Goal: Task Accomplishment & Management: Use online tool/utility

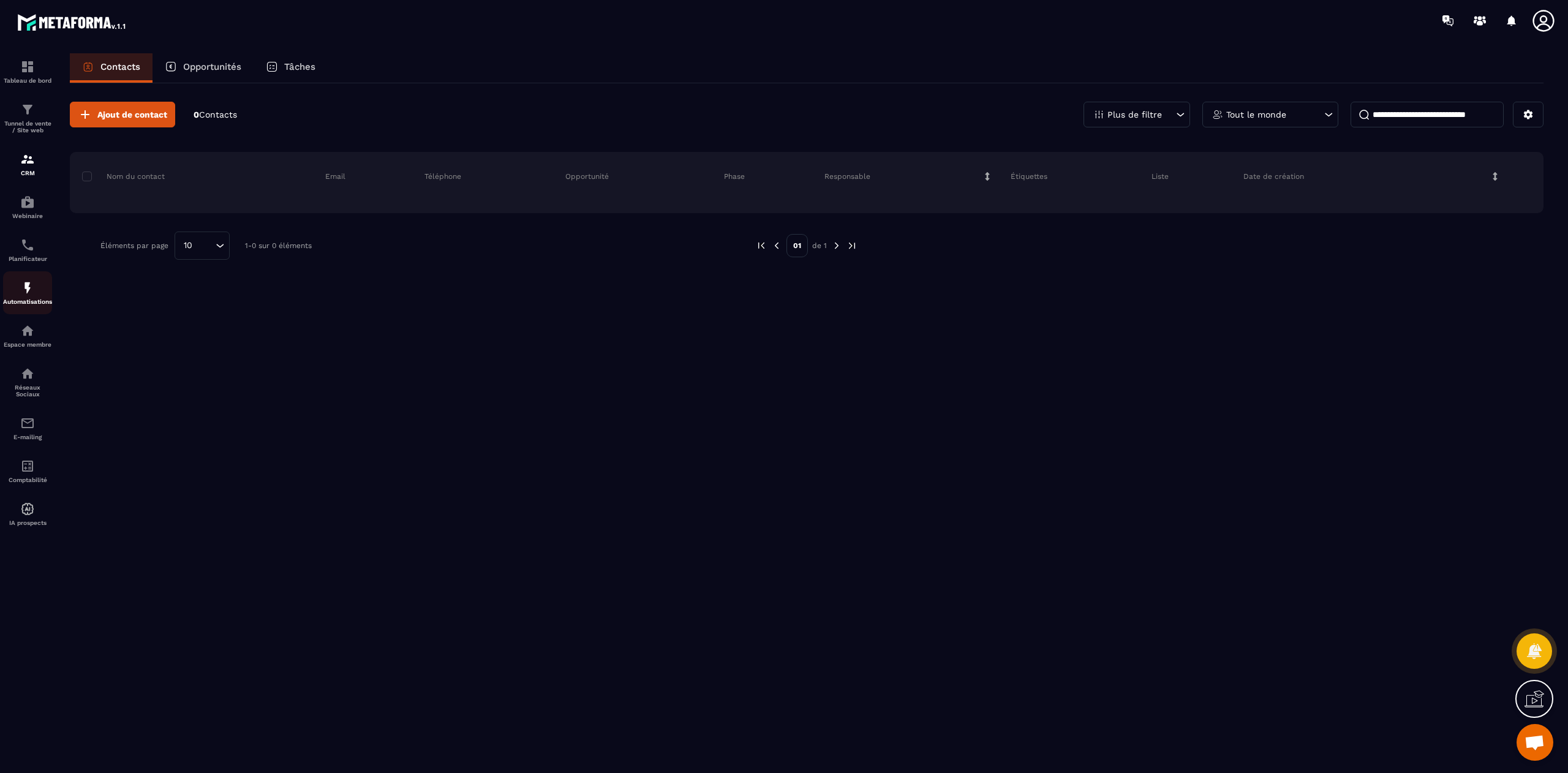
scroll to position [8756, 0]
click at [29, 291] on img at bounding box center [27, 288] width 15 height 15
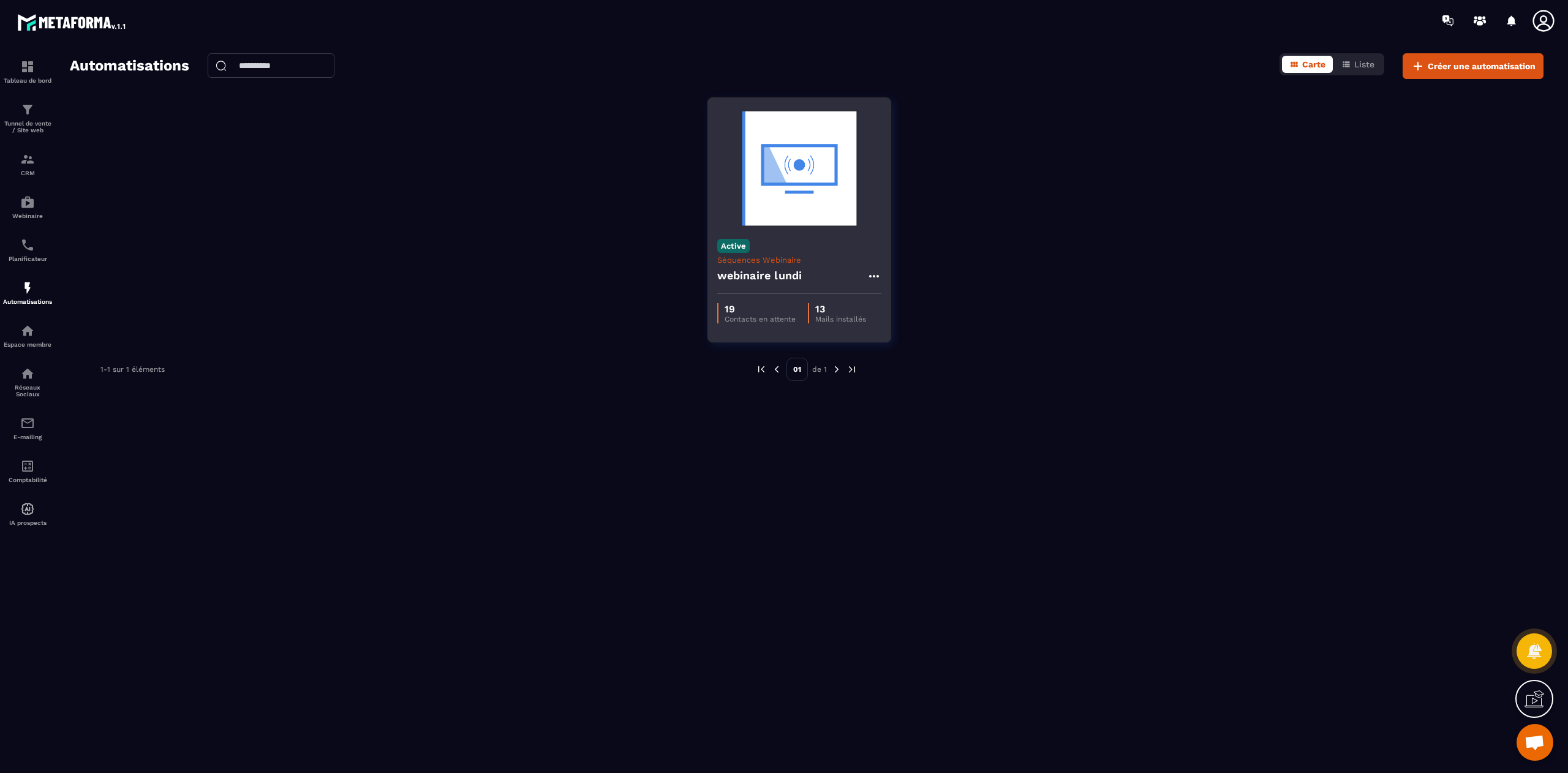
click at [836, 272] on div "webinaire lundi" at bounding box center [799, 279] width 164 height 29
click at [804, 242] on div "Active Séquences Webinaire webinaire [DATE]" at bounding box center [799, 262] width 182 height 65
click at [873, 276] on icon at bounding box center [873, 276] width 10 height 3
click at [910, 304] on link "Modifier" at bounding box center [905, 304] width 67 height 27
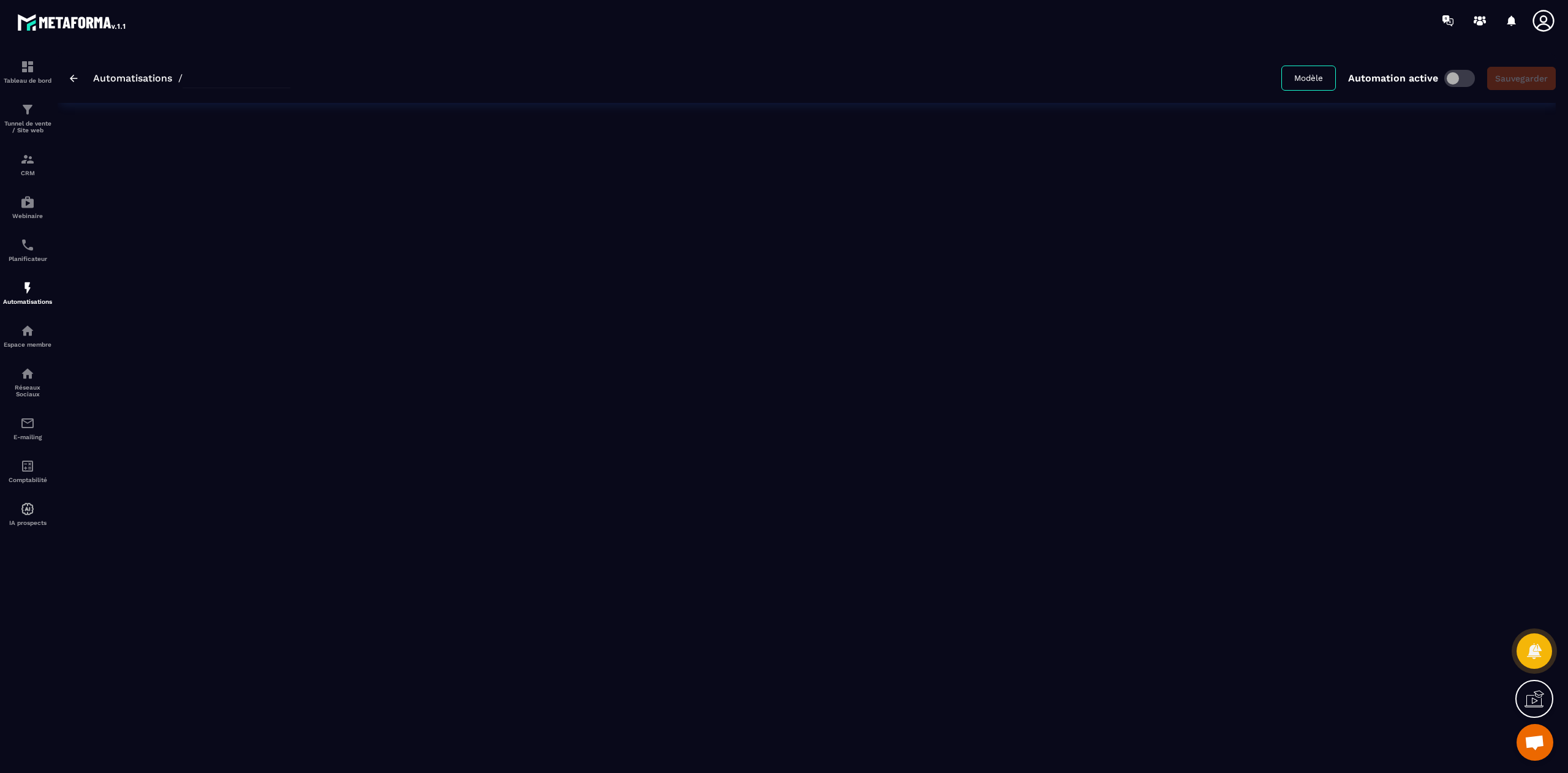
type input "**********"
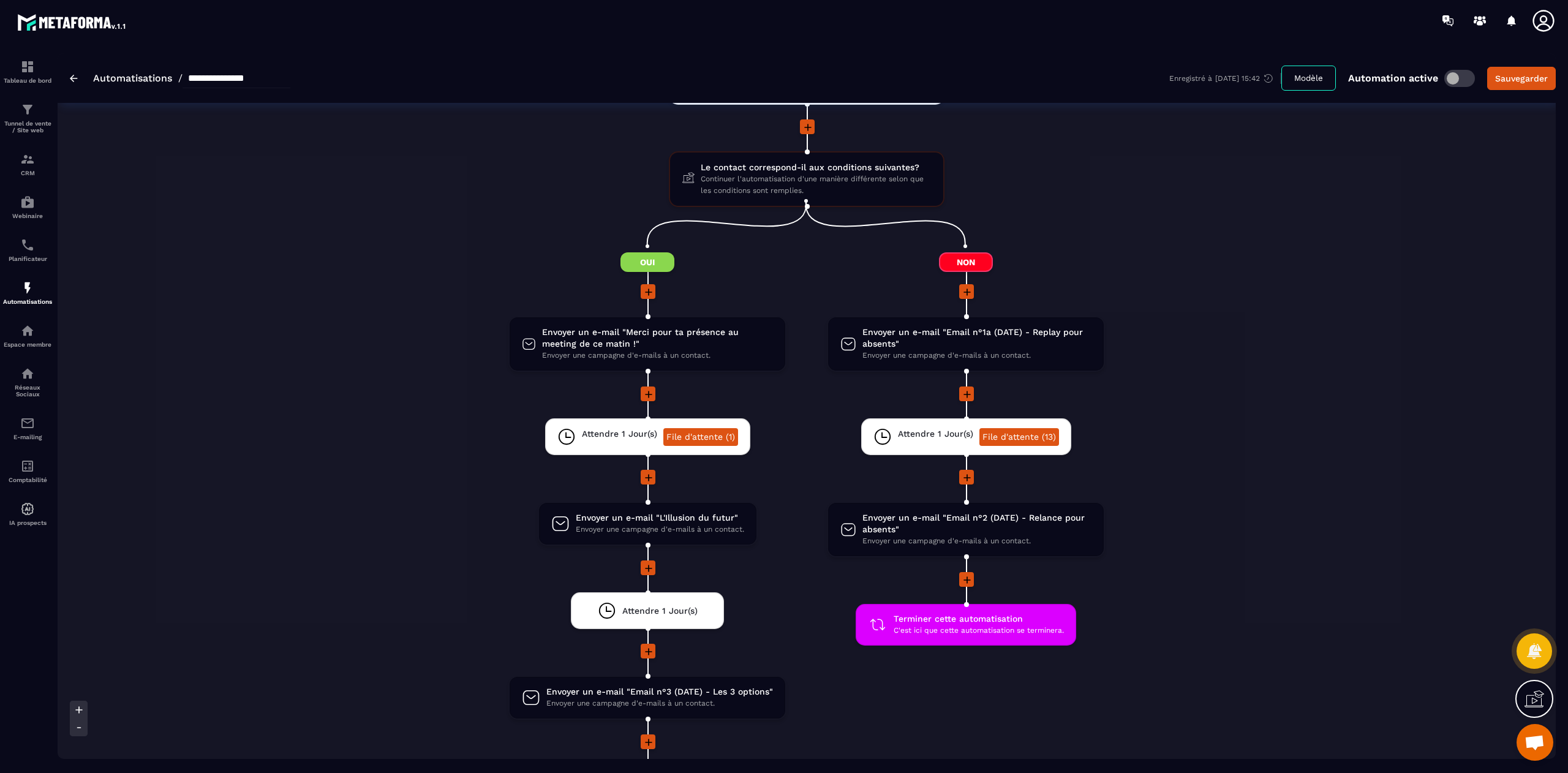
scroll to position [1351, 0]
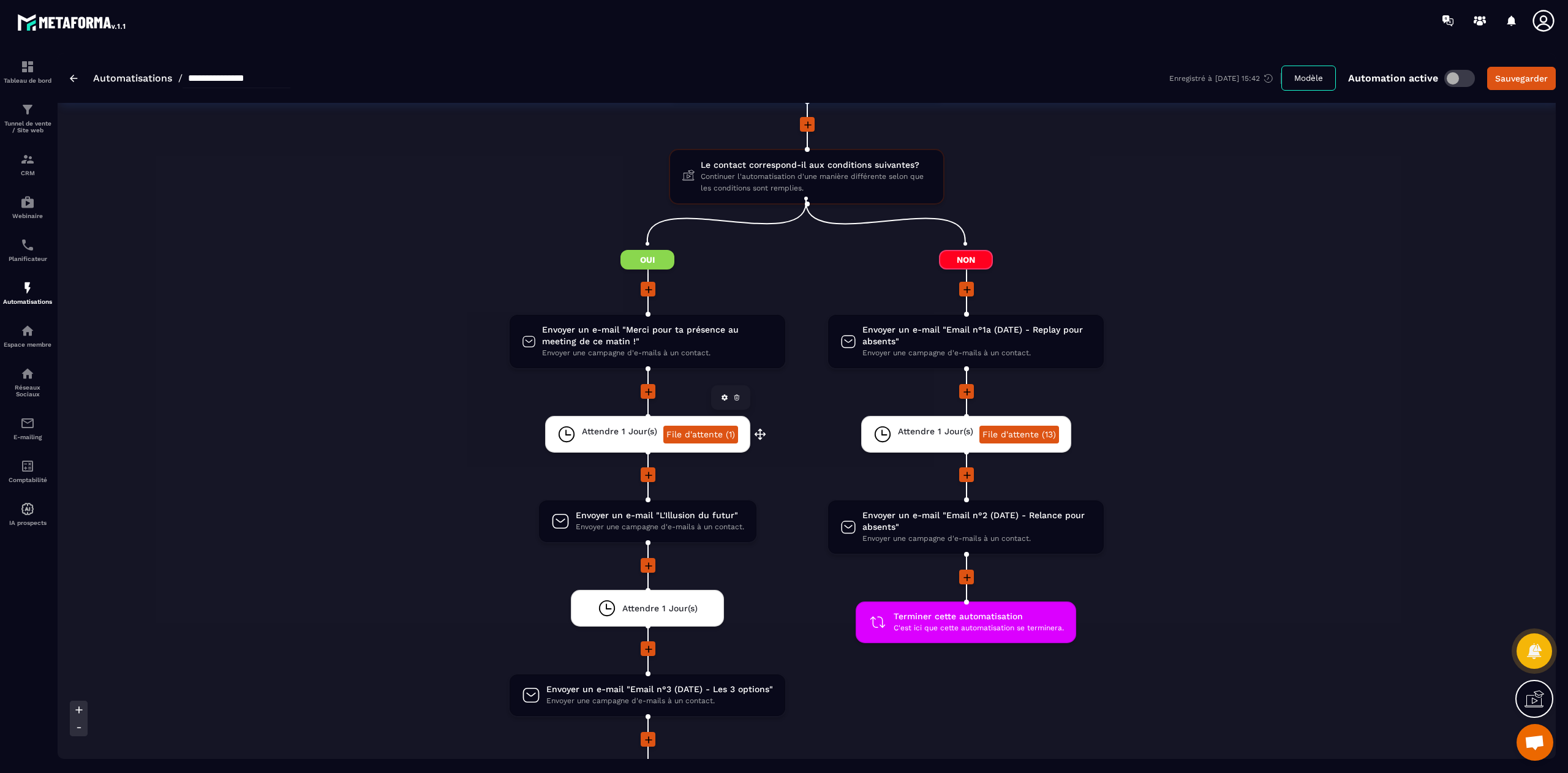
click at [705, 426] on link "File d'attente (1)" at bounding box center [701, 434] width 75 height 17
click at [1540, 702] on icon at bounding box center [1534, 699] width 20 height 20
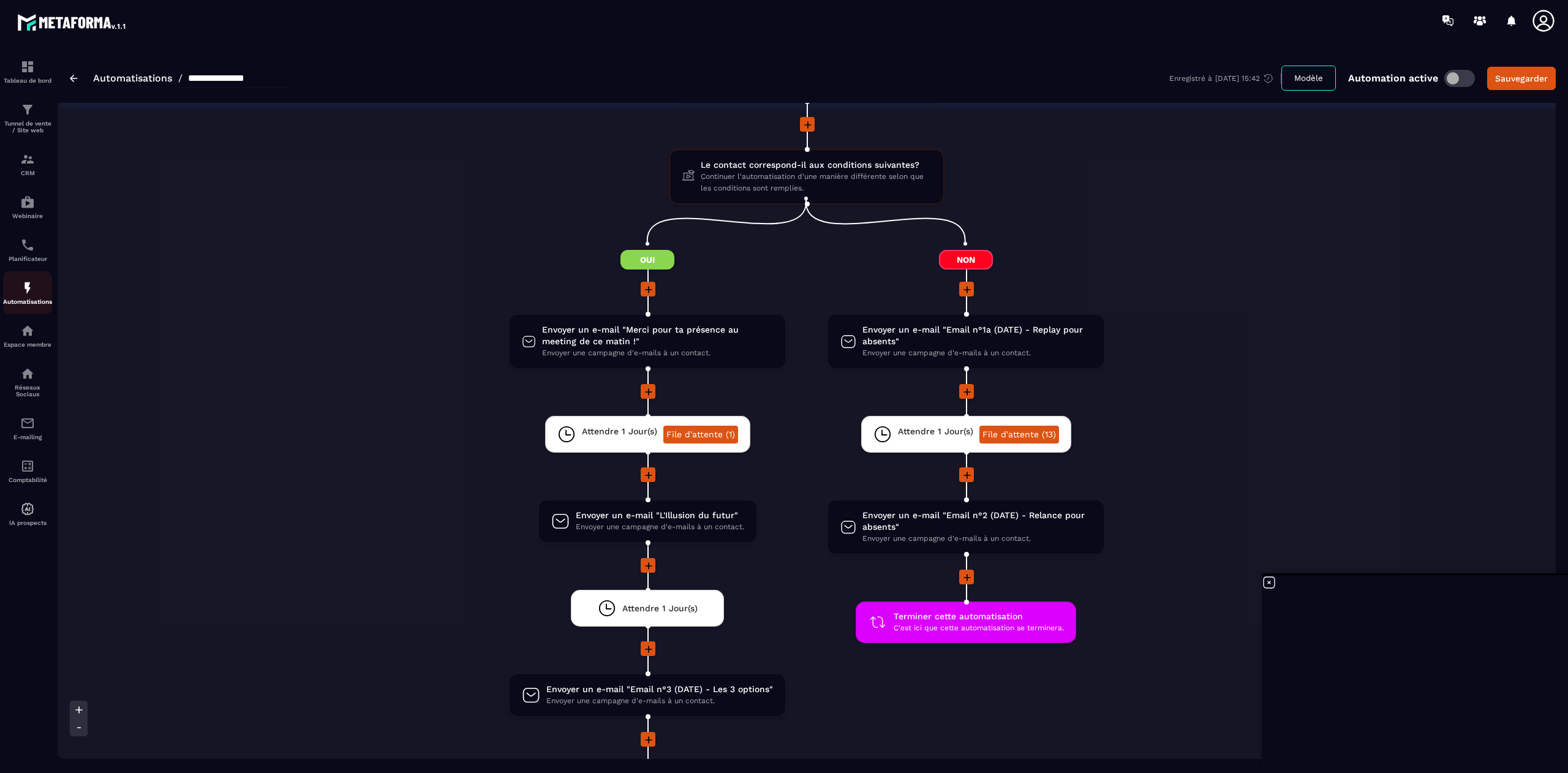
click at [28, 293] on img at bounding box center [27, 288] width 15 height 15
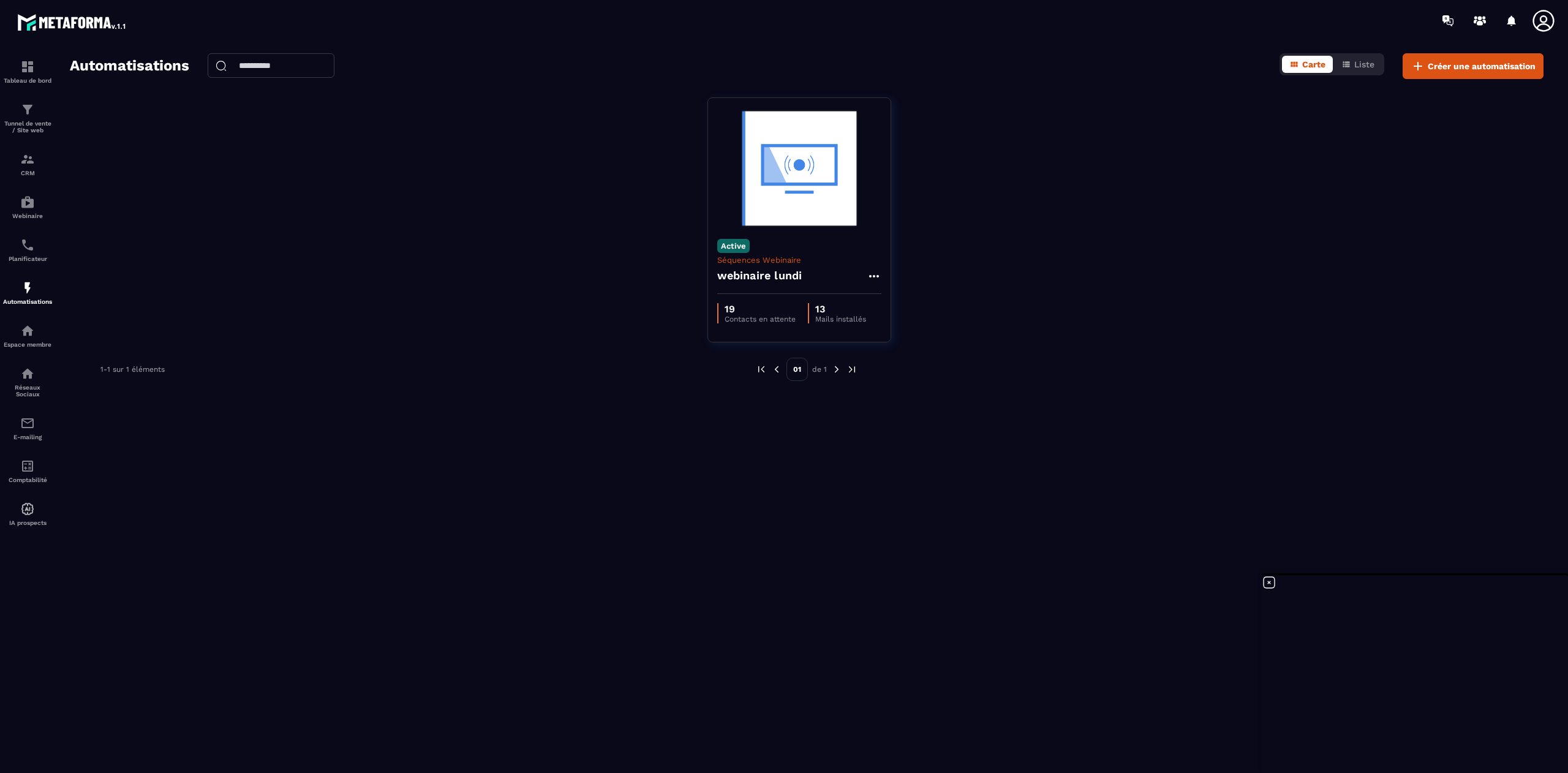
click at [1269, 582] on icon at bounding box center [1269, 582] width 15 height 15
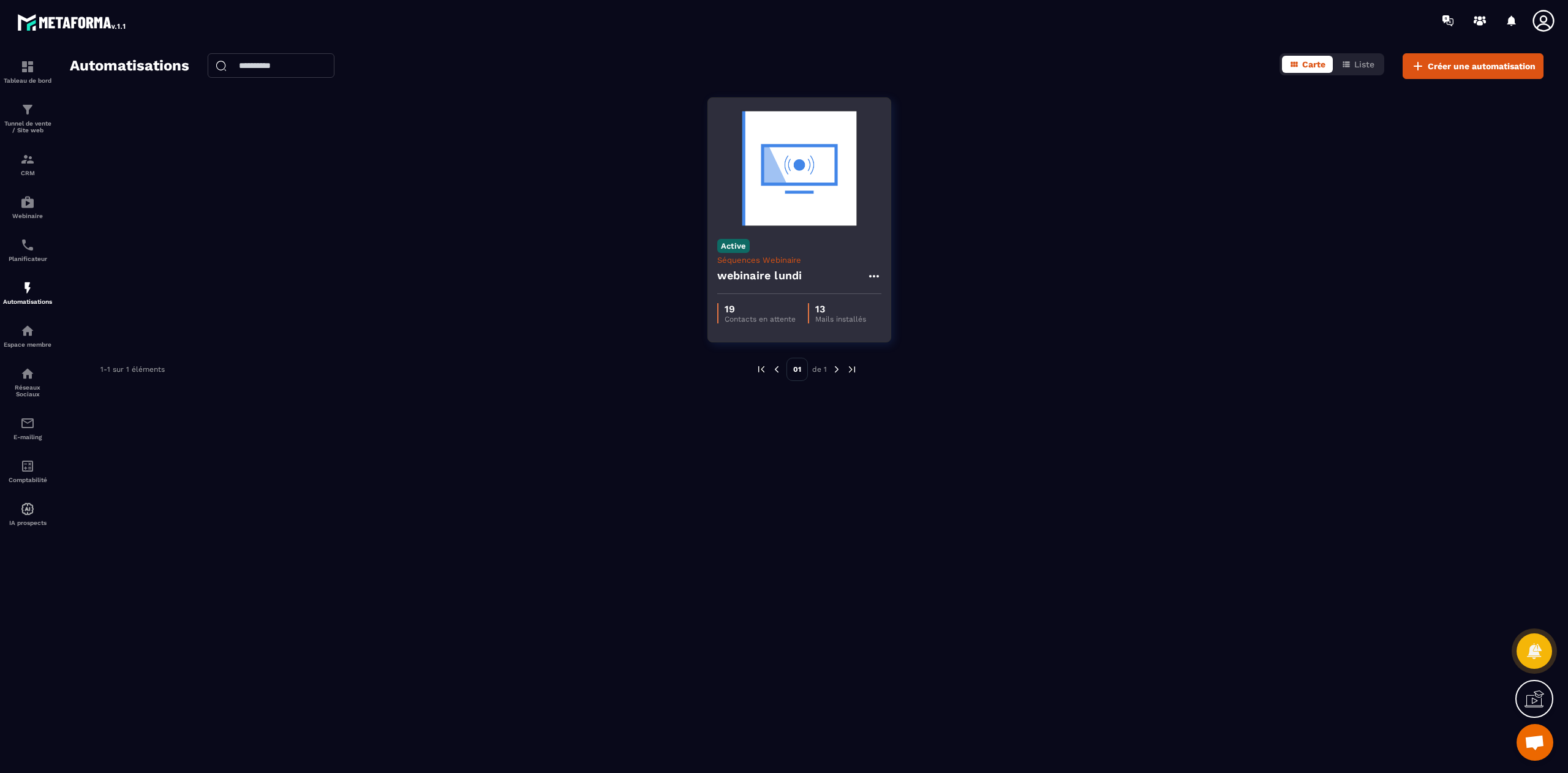
click at [815, 268] on div "webinaire lundi" at bounding box center [799, 279] width 164 height 29
click at [872, 278] on icon at bounding box center [874, 276] width 15 height 15
click at [902, 300] on link "Modifier" at bounding box center [905, 304] width 67 height 27
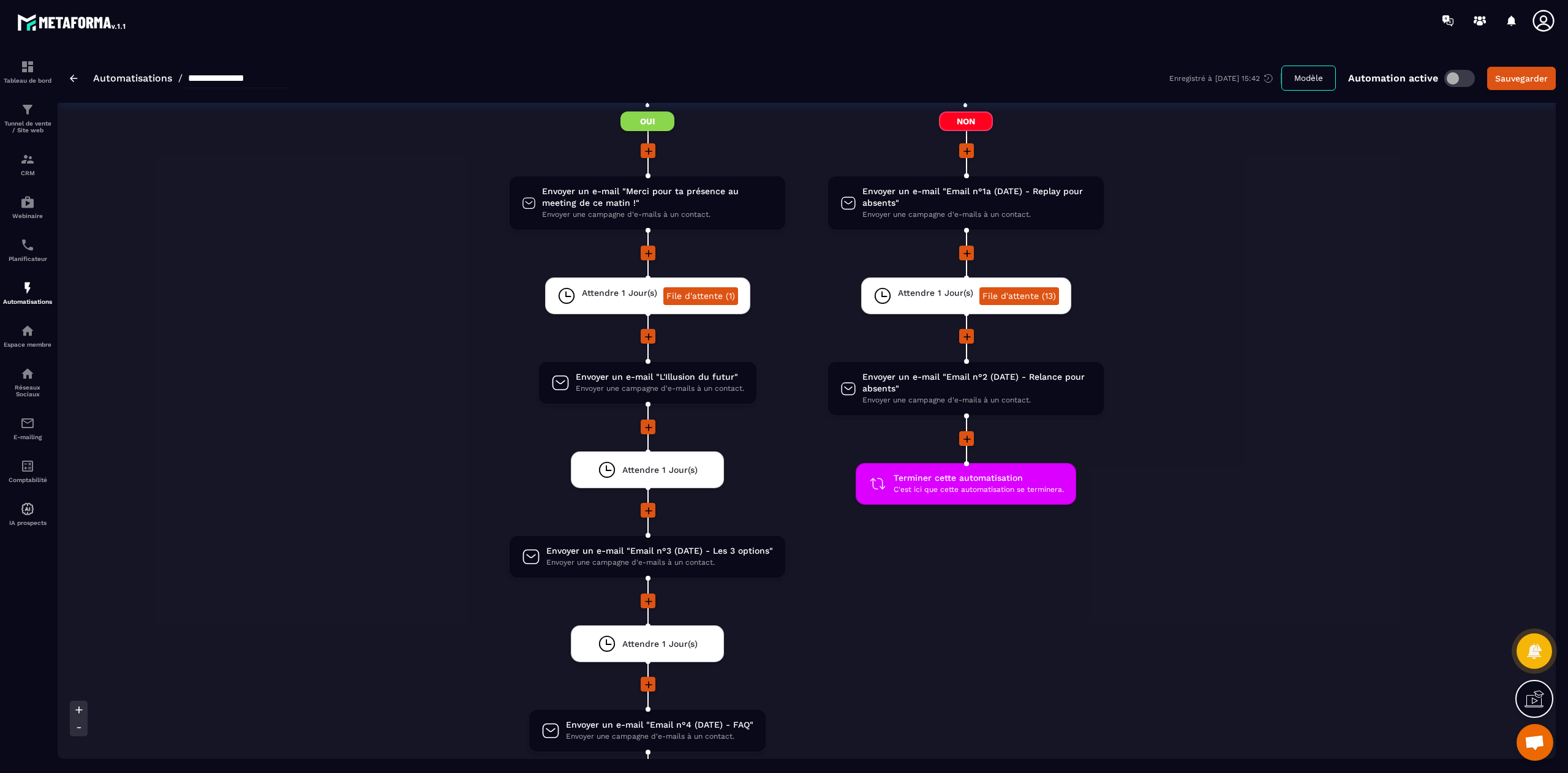
scroll to position [1495, 0]
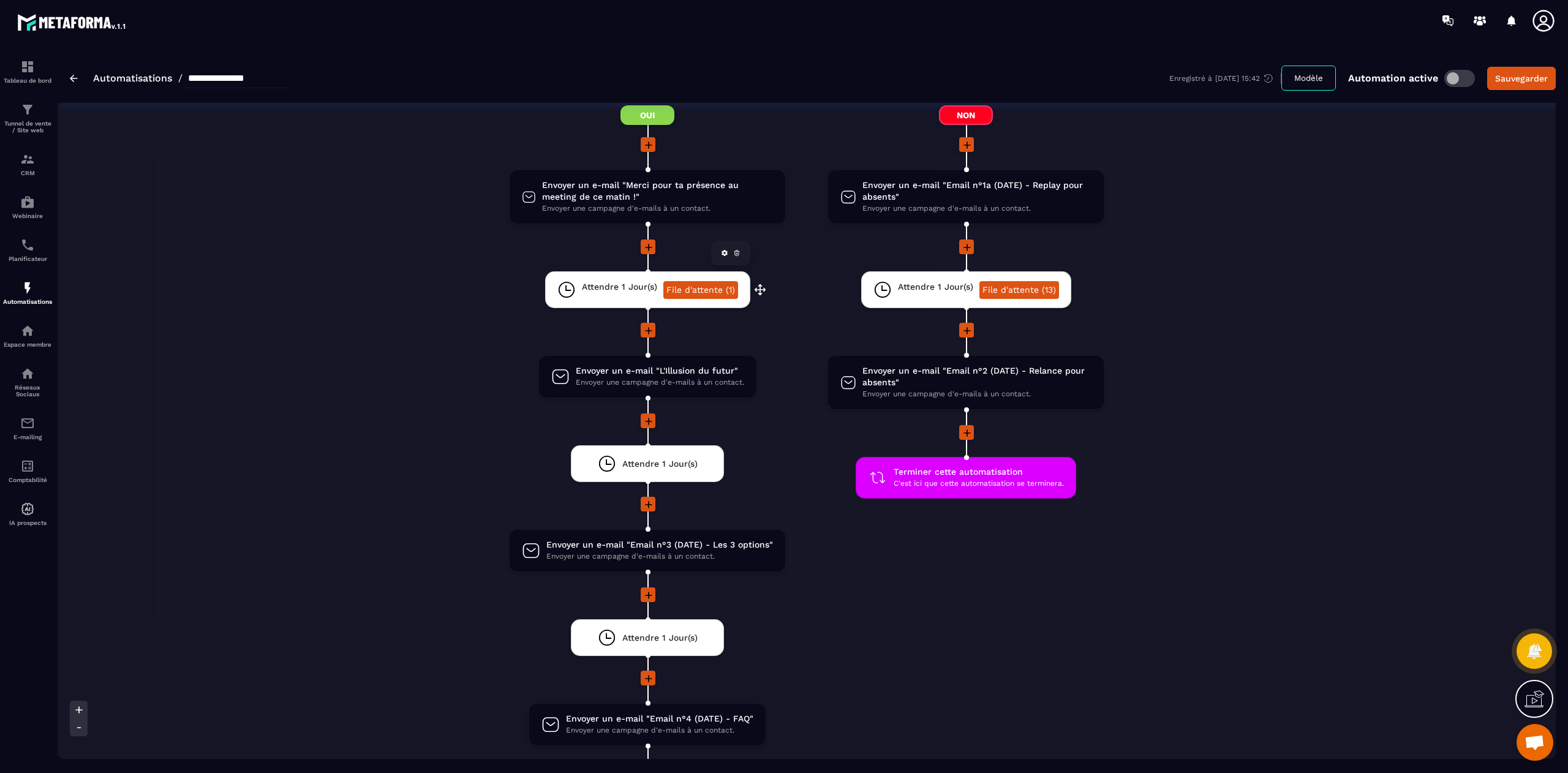
click at [737, 253] on icon at bounding box center [736, 253] width 5 height 3
click at [702, 282] on link "File d'attente (1)" at bounding box center [701, 290] width 75 height 17
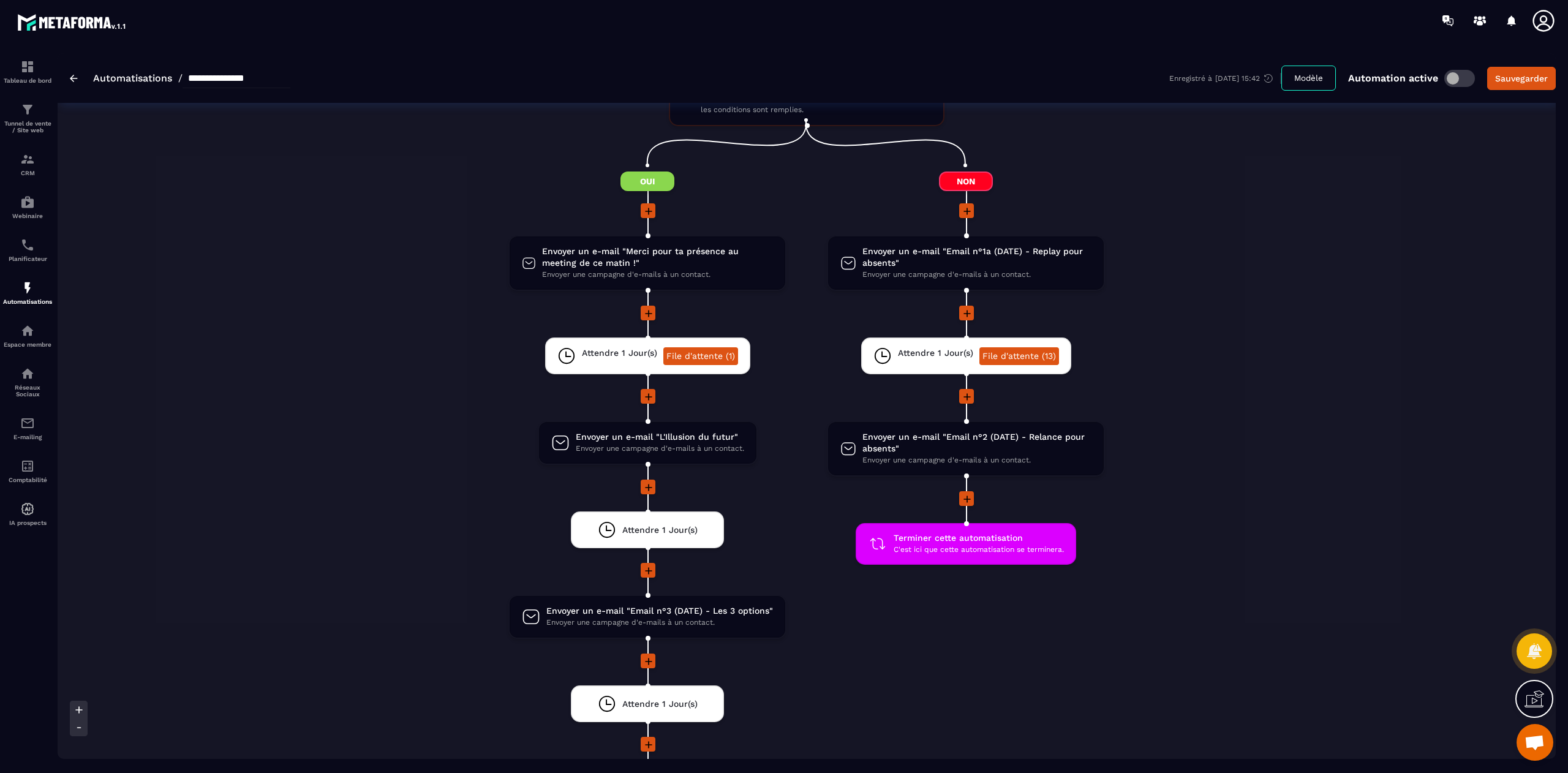
scroll to position [1416, 0]
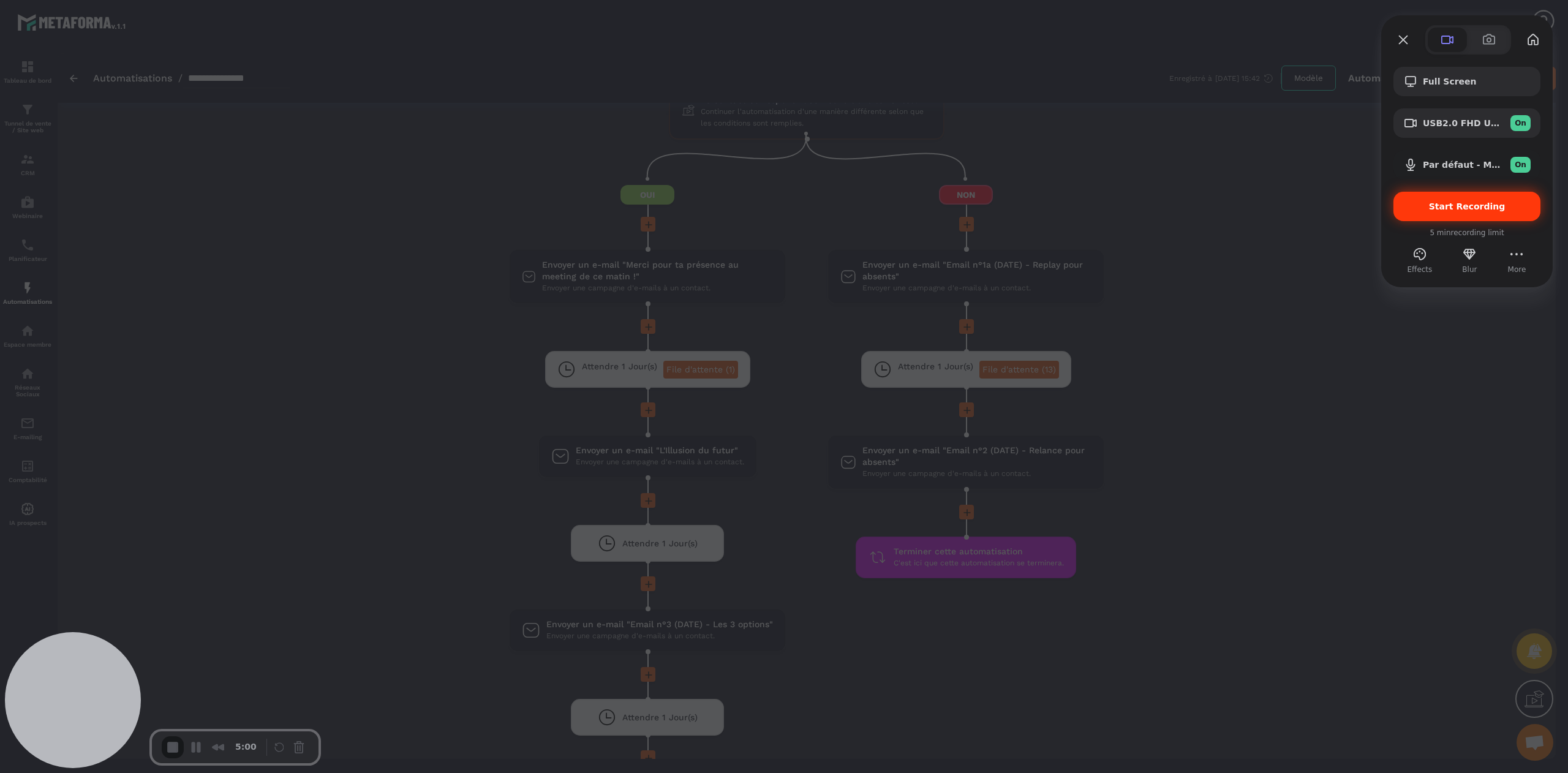
click at [1461, 212] on div "Start Recording" at bounding box center [1466, 206] width 147 height 29
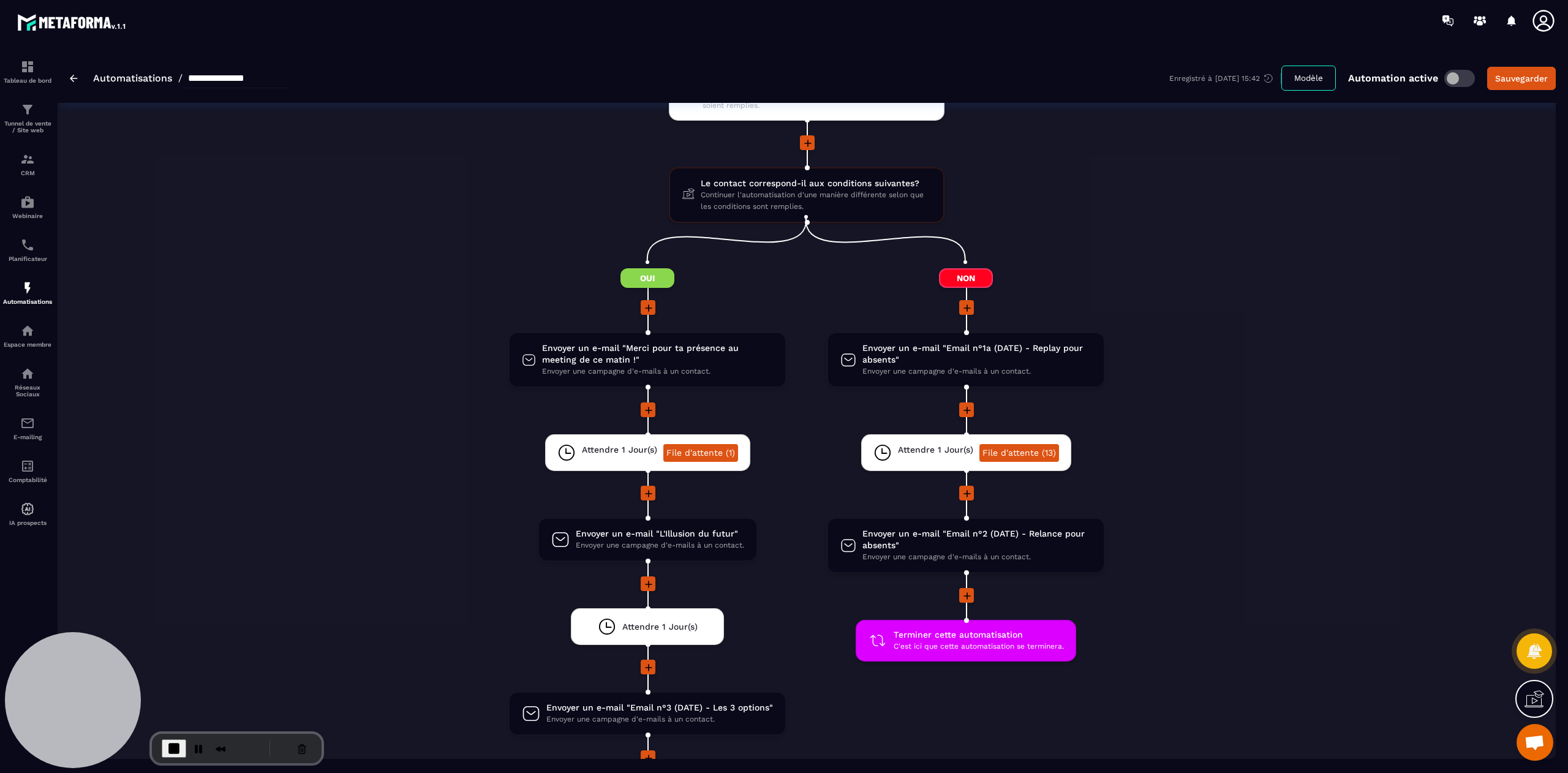
scroll to position [1337, 0]
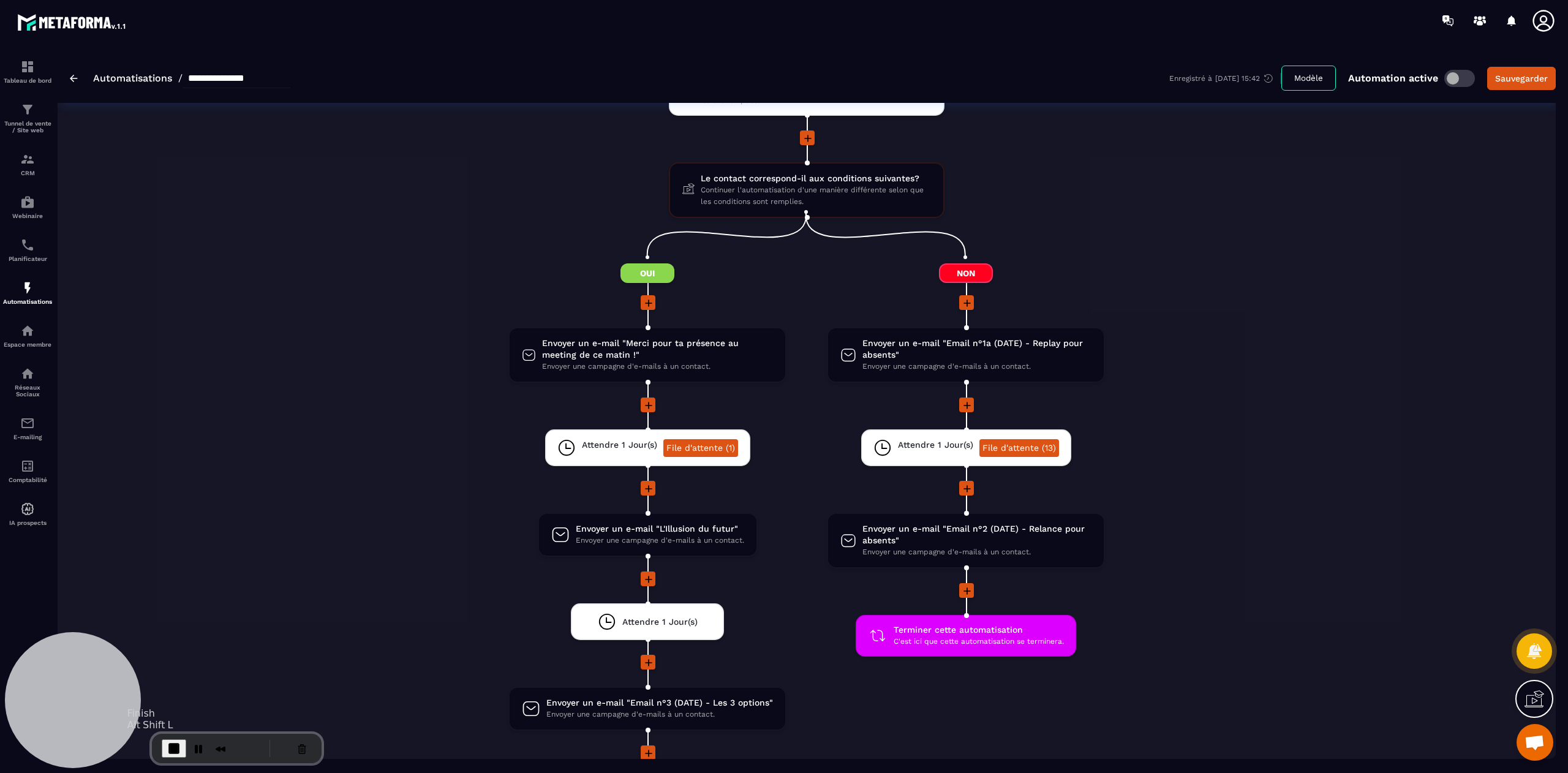
click at [168, 749] on span "End Recording" at bounding box center [174, 748] width 15 height 15
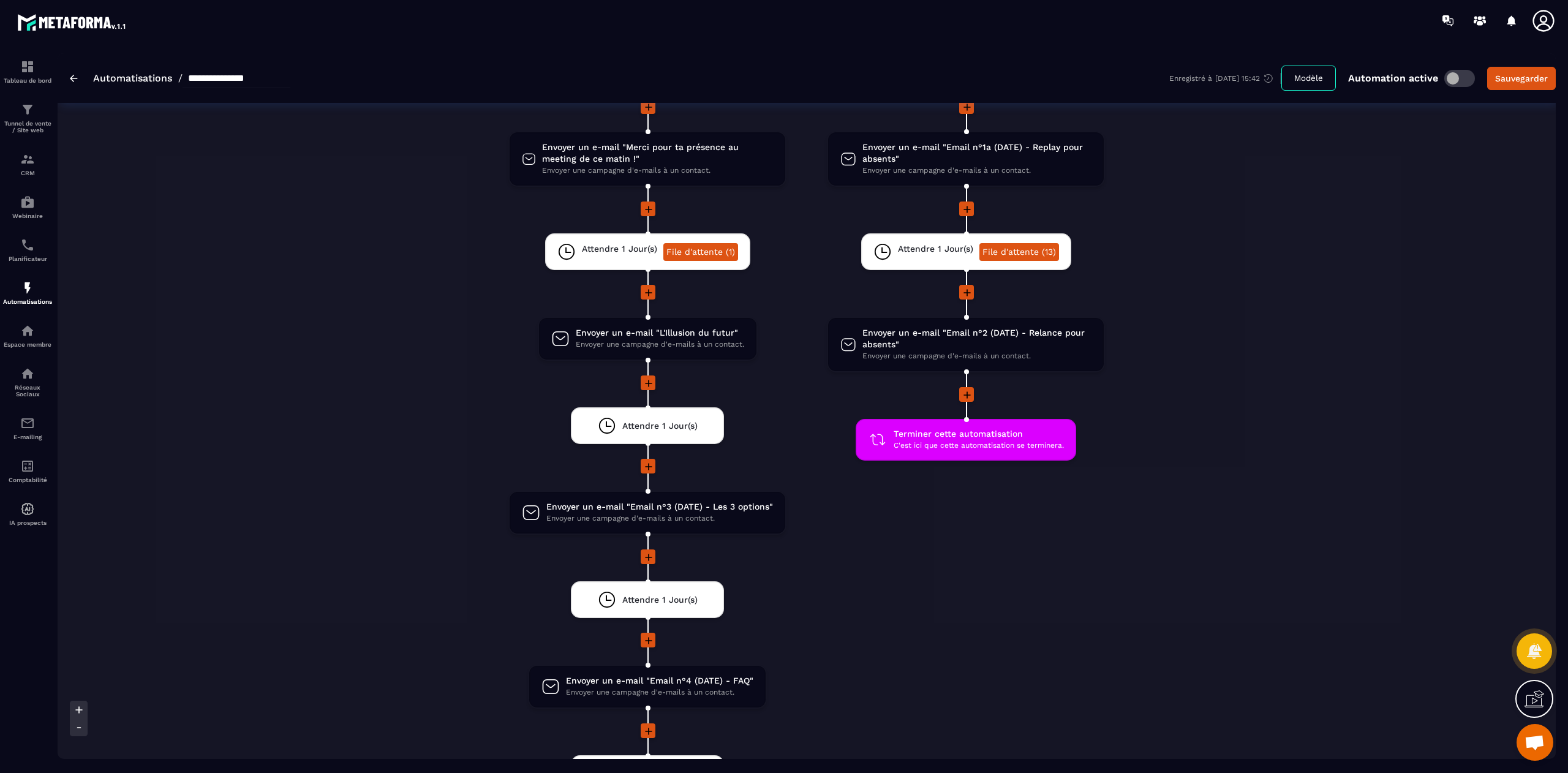
scroll to position [1561, 0]
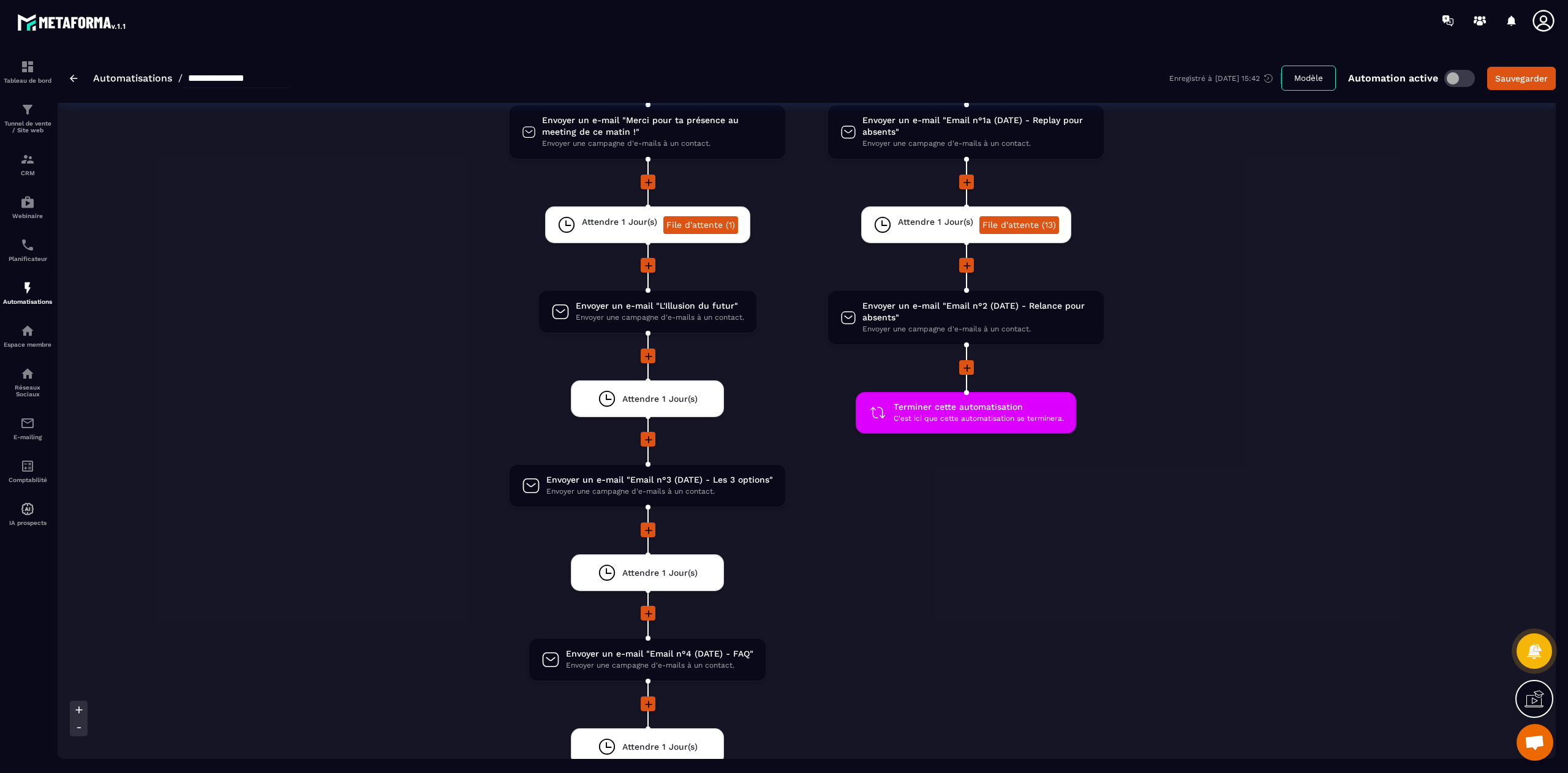
click at [1530, 744] on span "Ouvrir le chat" at bounding box center [1534, 744] width 20 height 17
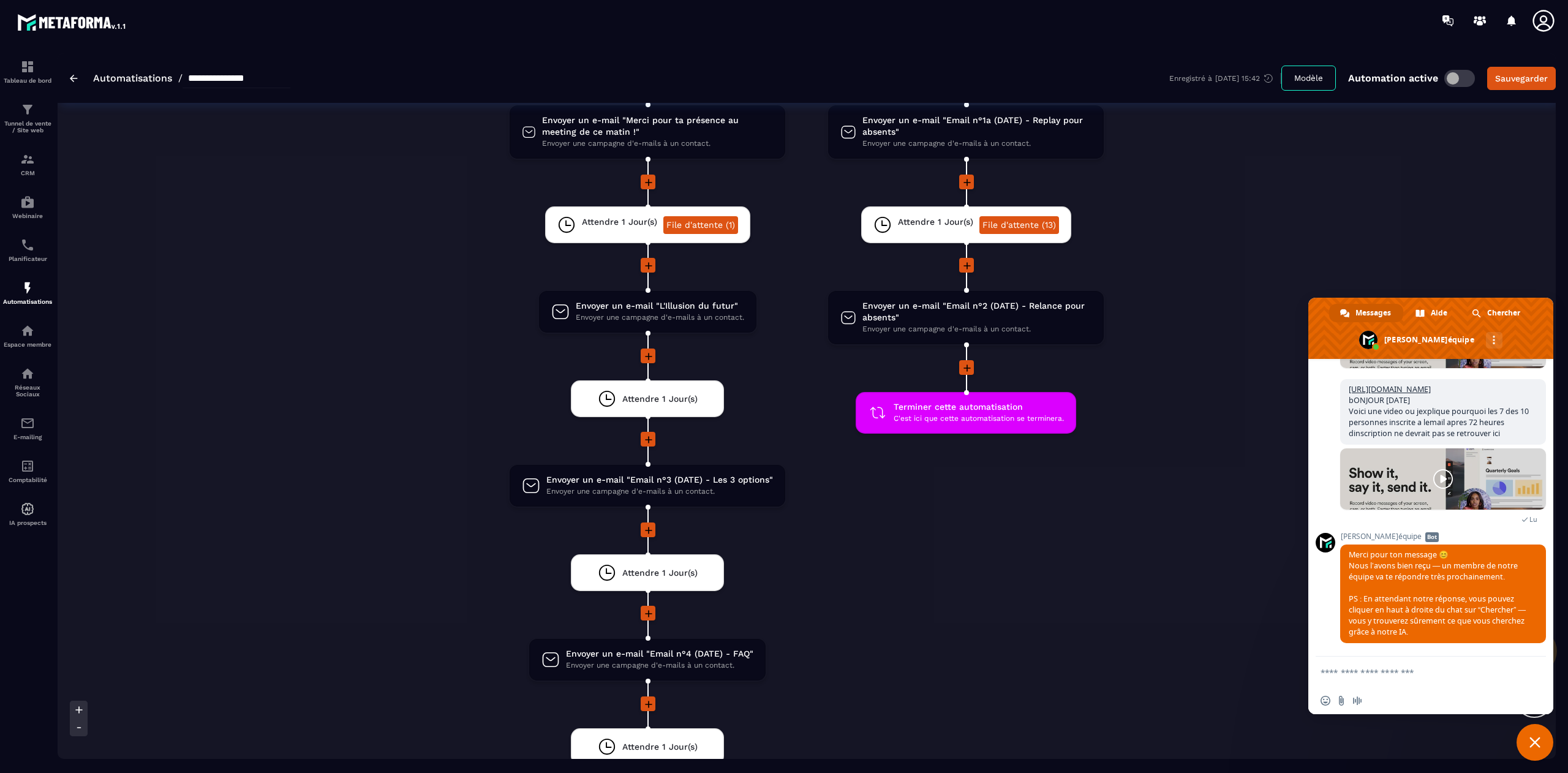
scroll to position [8766, 0]
click at [1394, 675] on textarea "Entrez votre message..." at bounding box center [1418, 673] width 196 height 31
paste textarea "**********"
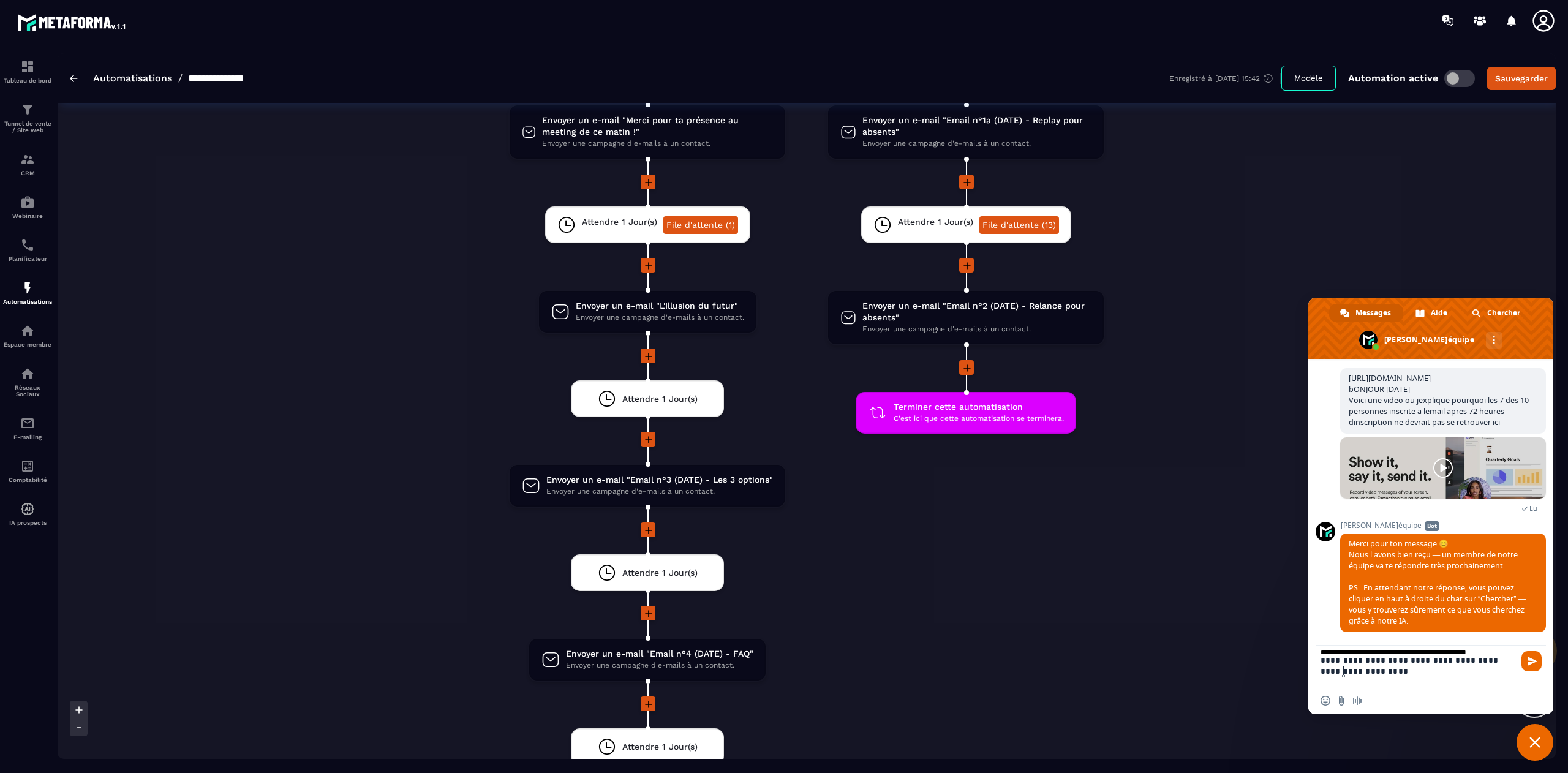
type textarea "**********"
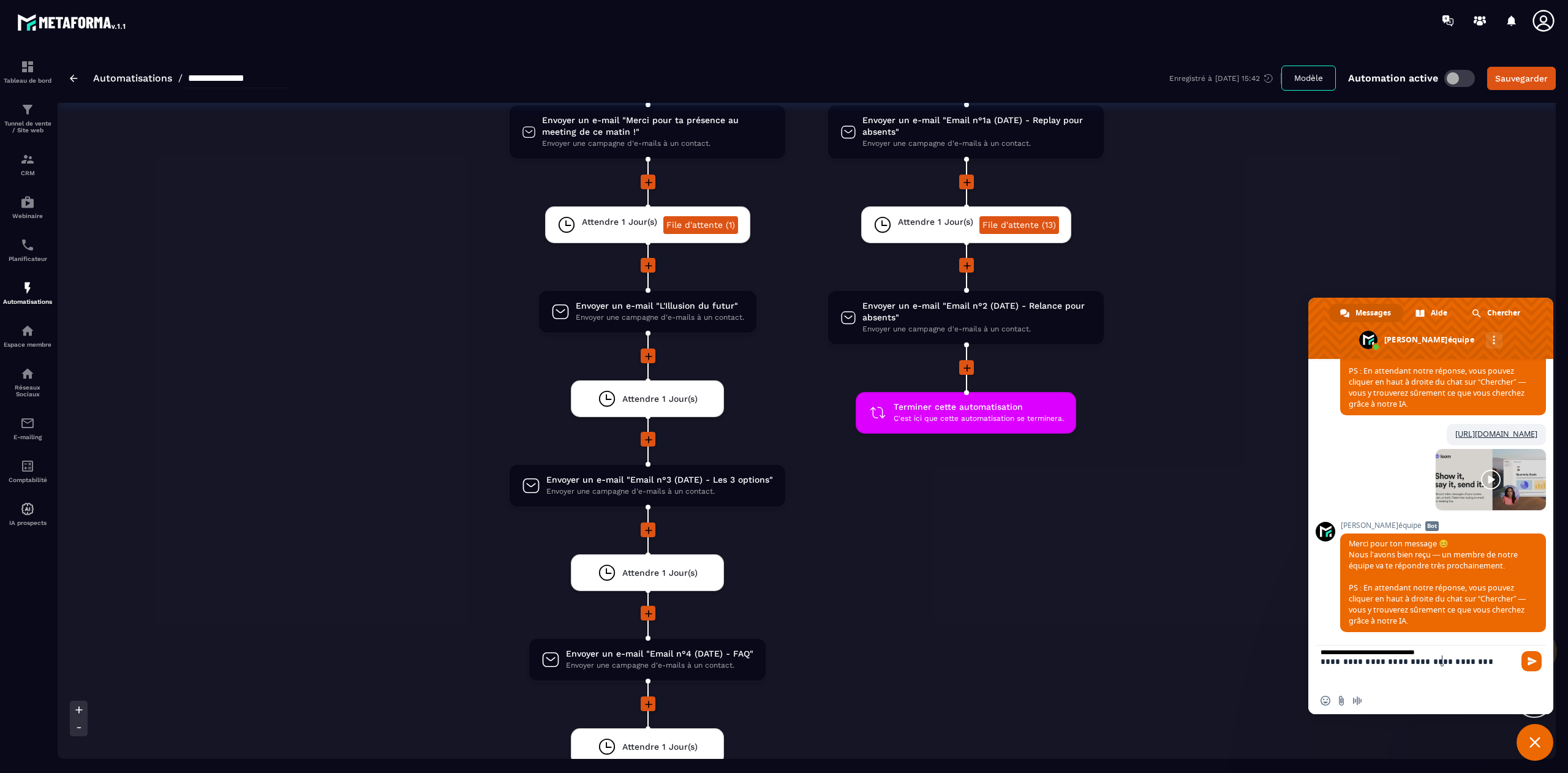
scroll to position [0, 0]
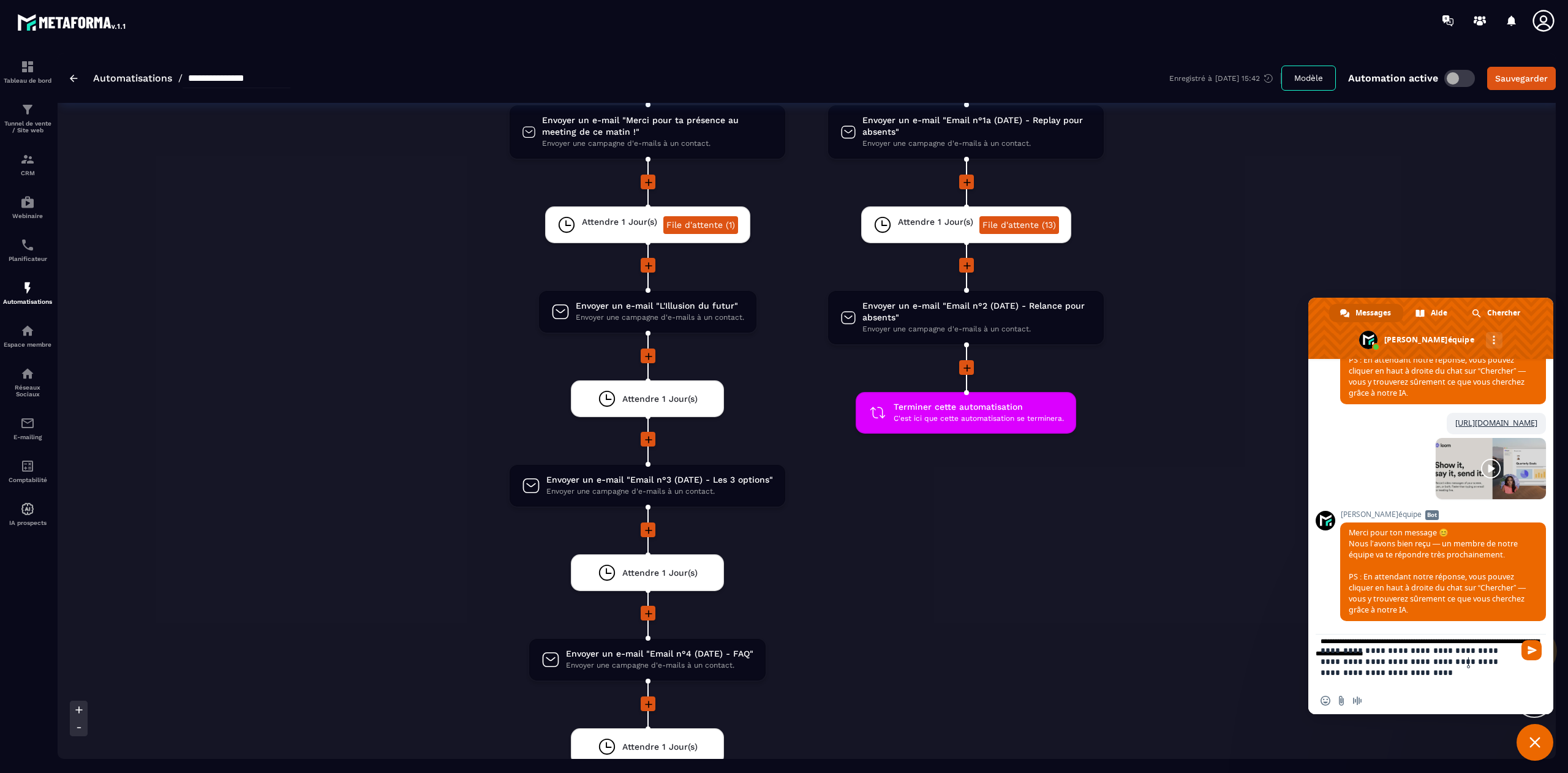
type textarea "**********"
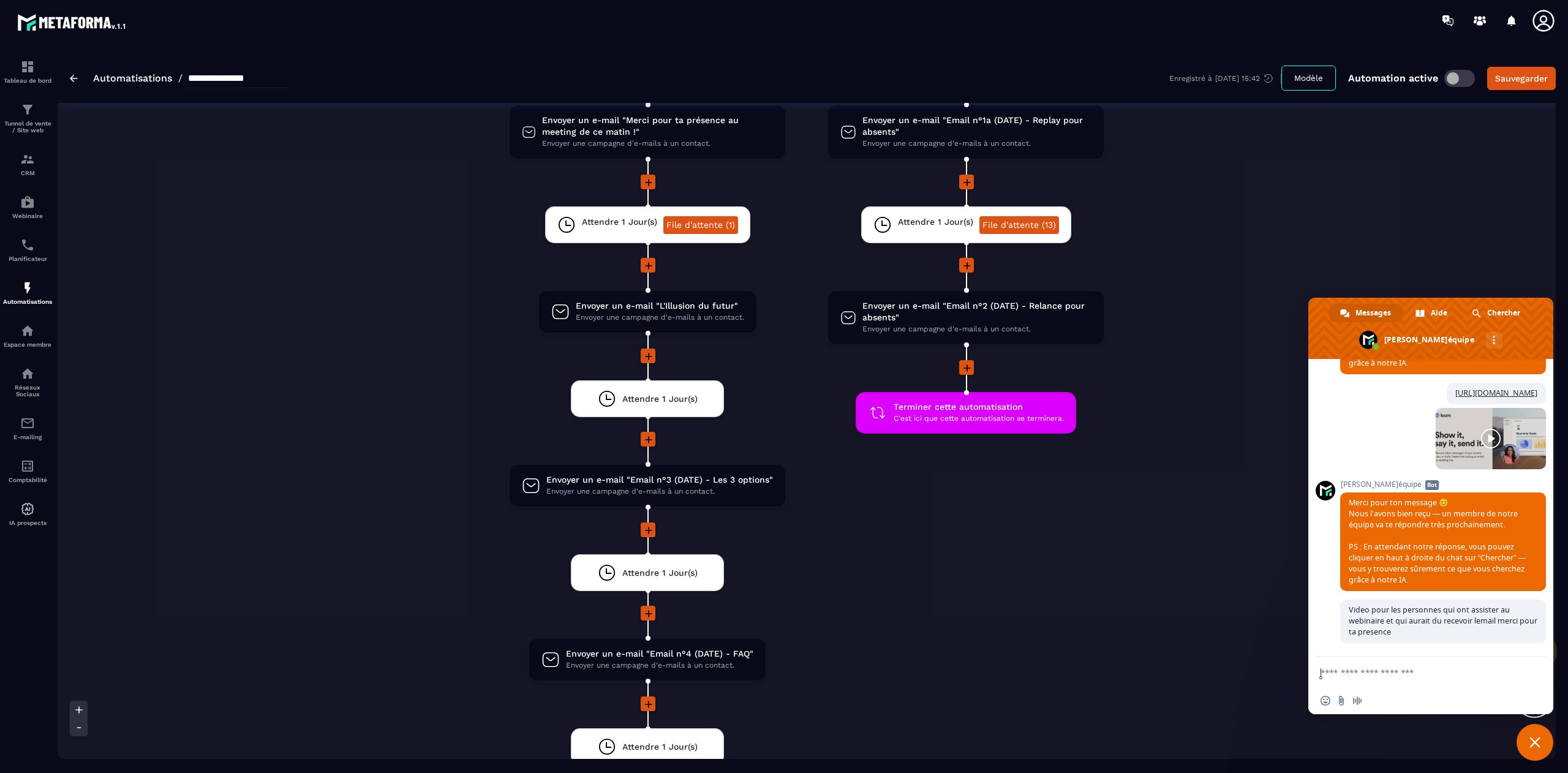
scroll to position [9168, 0]
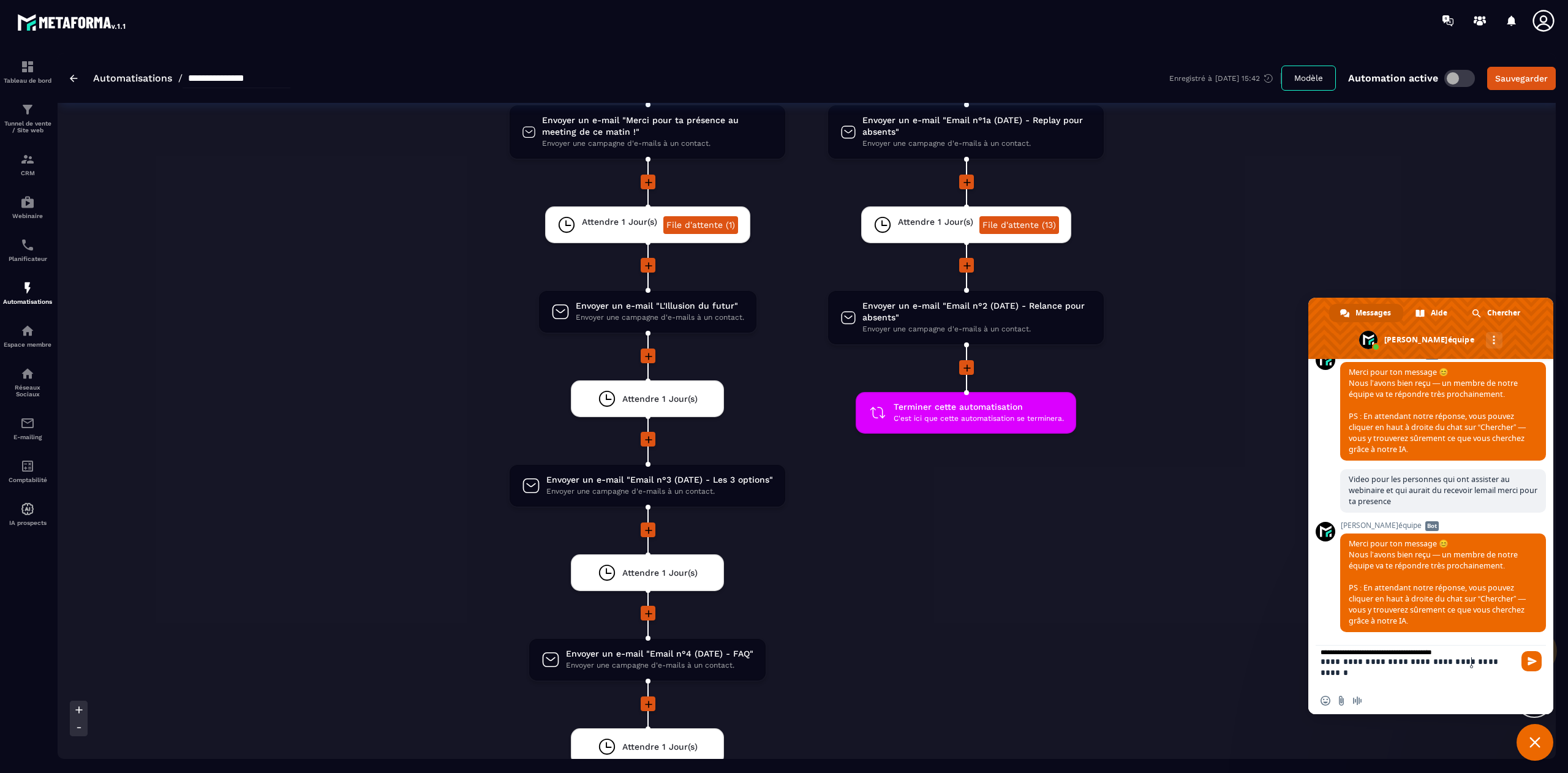
type textarea "**********"
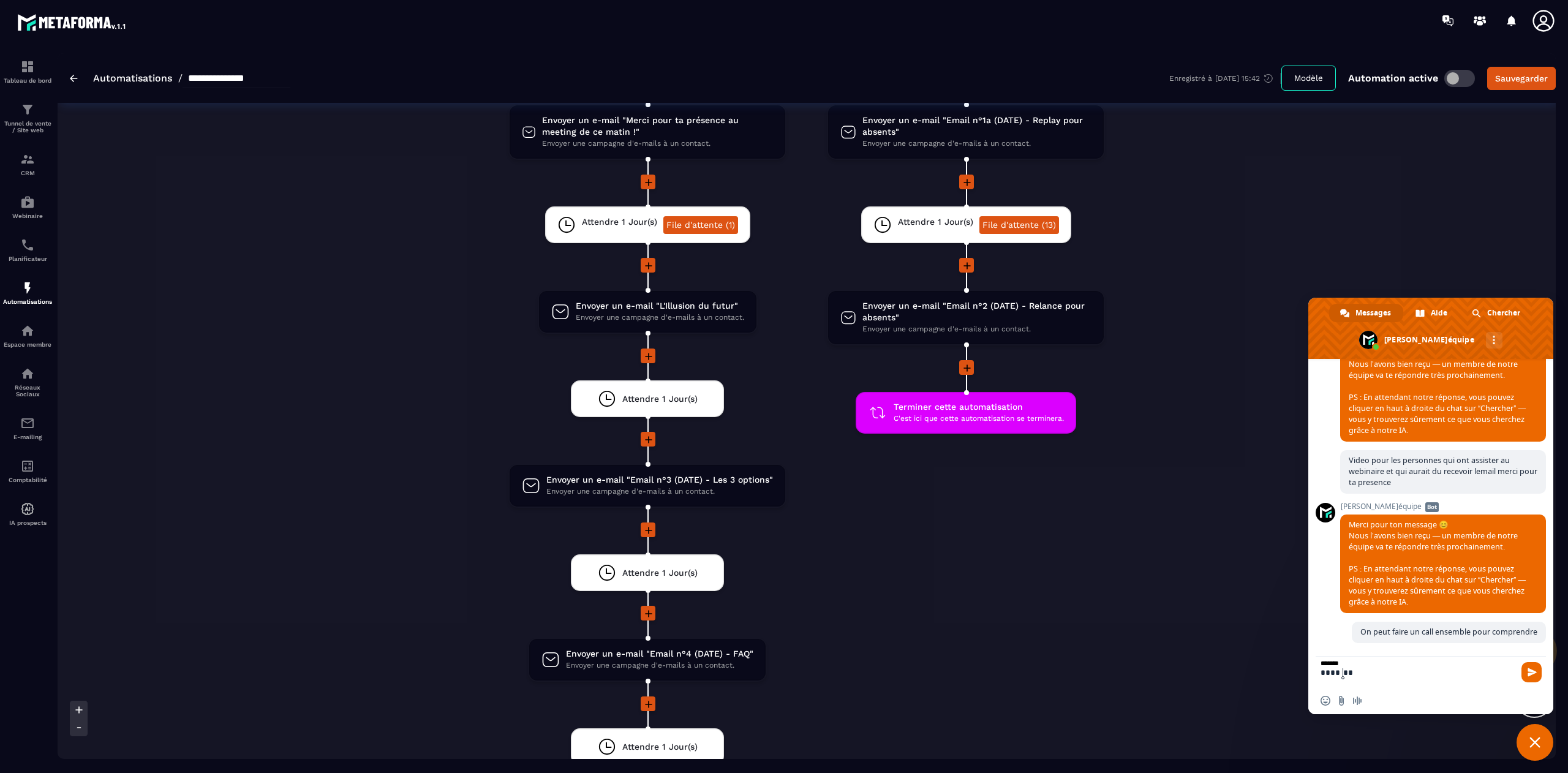
scroll to position [9329, 0]
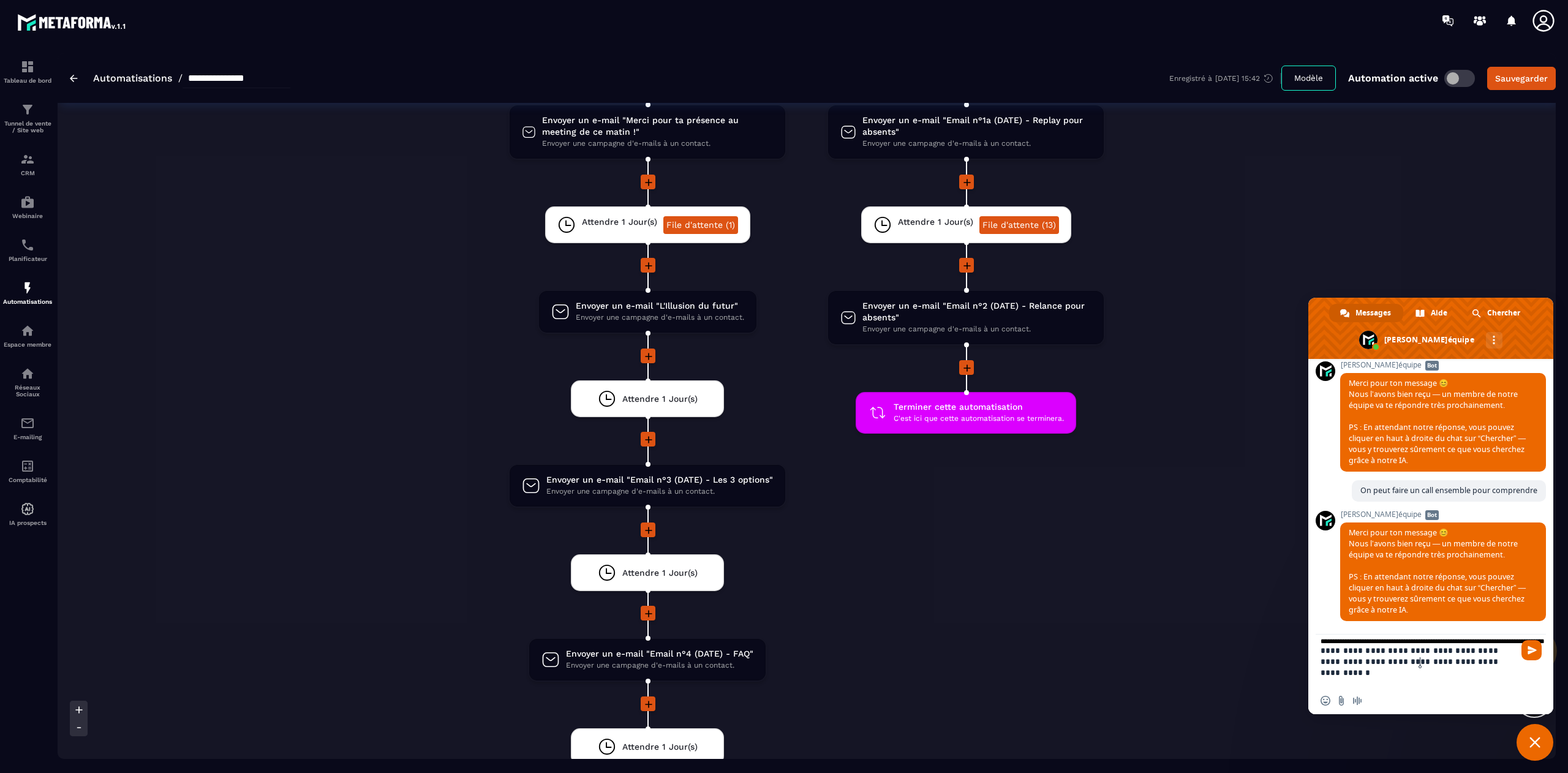
type textarea "**********"
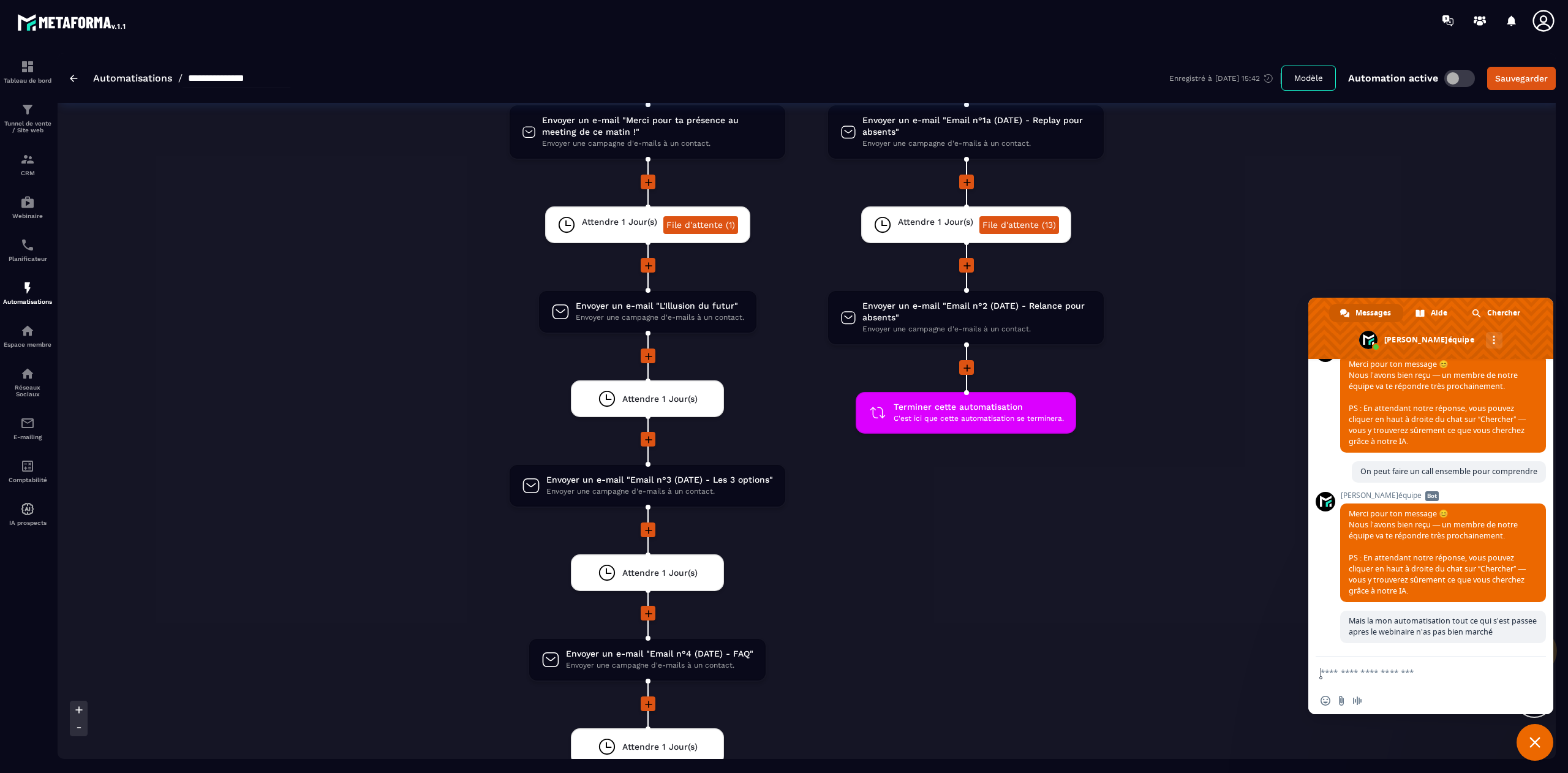
scroll to position [9501, 0]
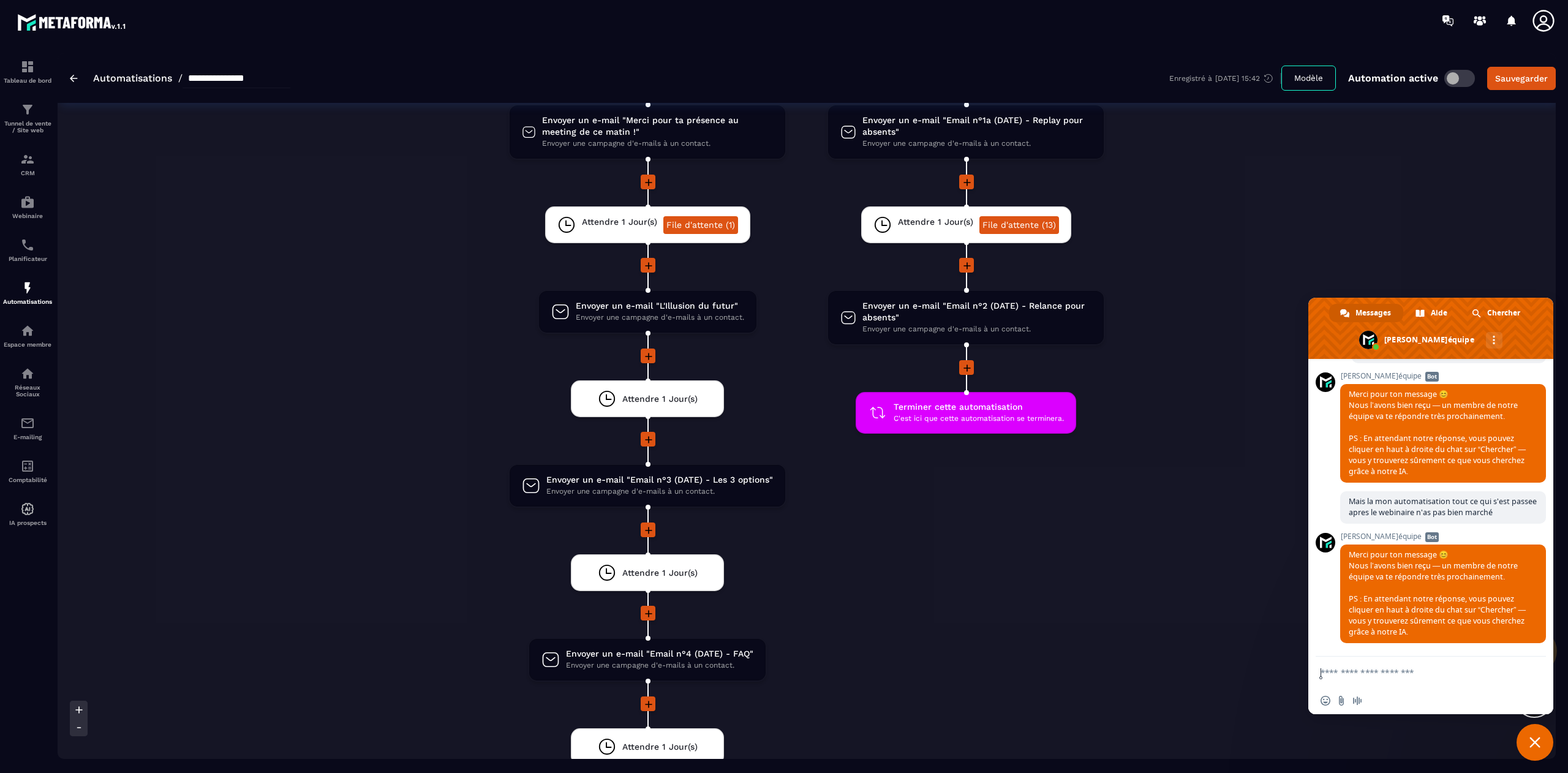
click at [1539, 737] on span "Fermer le chat" at bounding box center [1535, 743] width 11 height 11
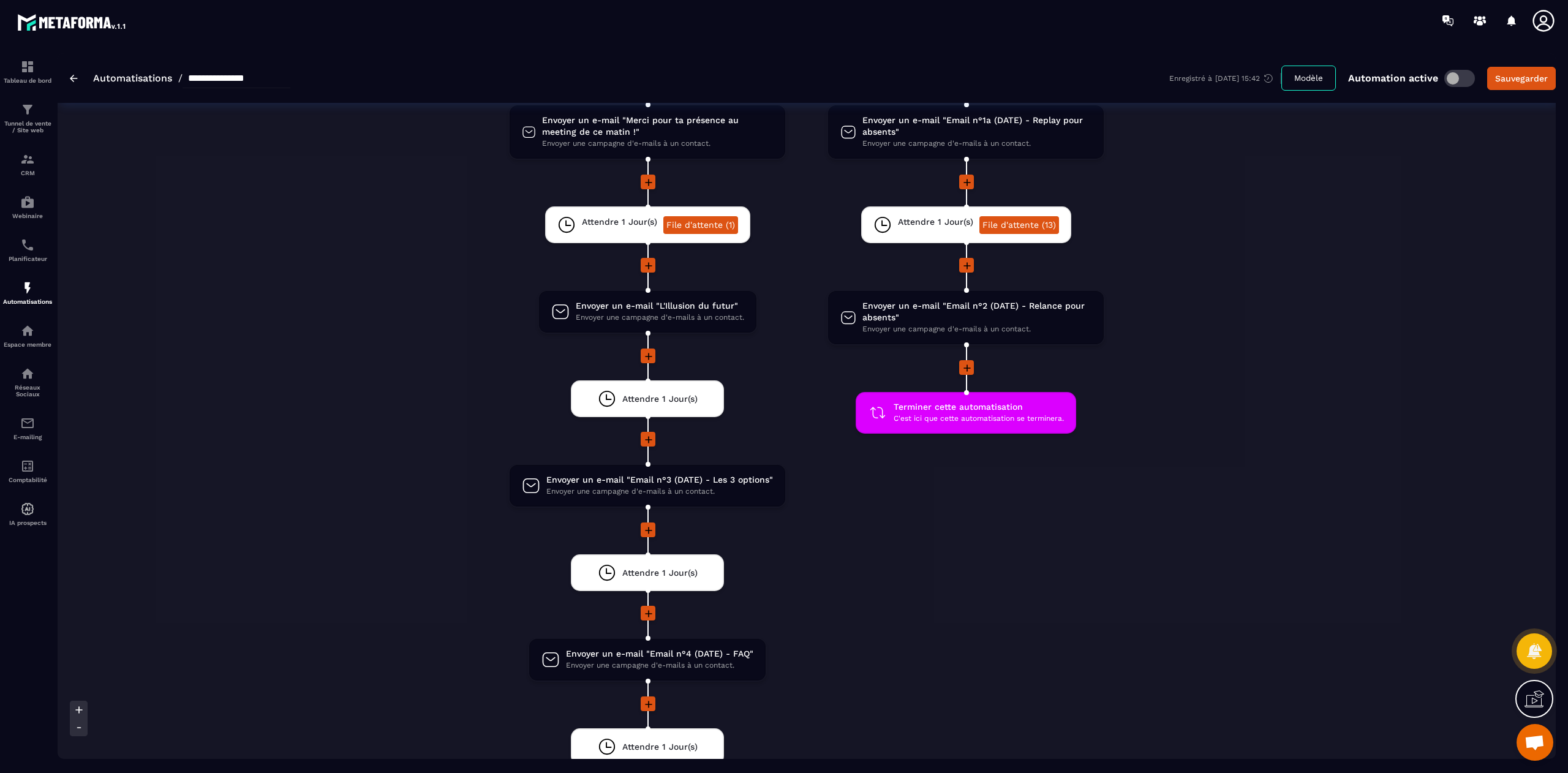
click at [1067, 531] on div "Non Envoyer un e-mail "Email n°1a (DATE) - Replay pour absents" Envoyer une cam…" at bounding box center [966, 505] width 319 height 930
click at [1530, 696] on icon at bounding box center [1533, 701] width 19 height 12
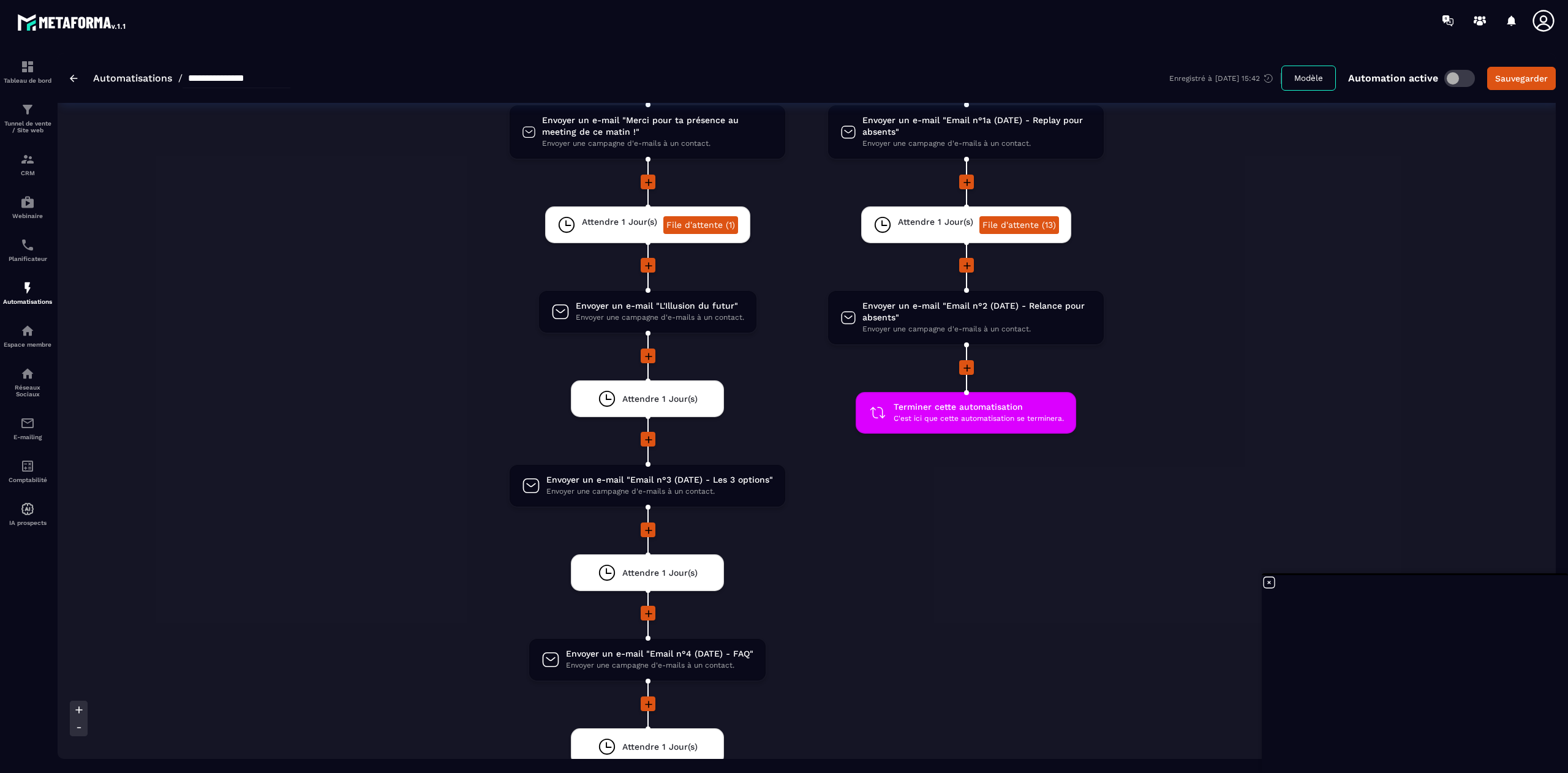
click at [838, 349] on li "Envoyer un e-mail "Email n°2 (DATE) - Relance pour absents" Envoyer une campagn…" at bounding box center [966, 325] width 278 height 70
click at [1272, 575] on icon at bounding box center [1269, 582] width 15 height 15
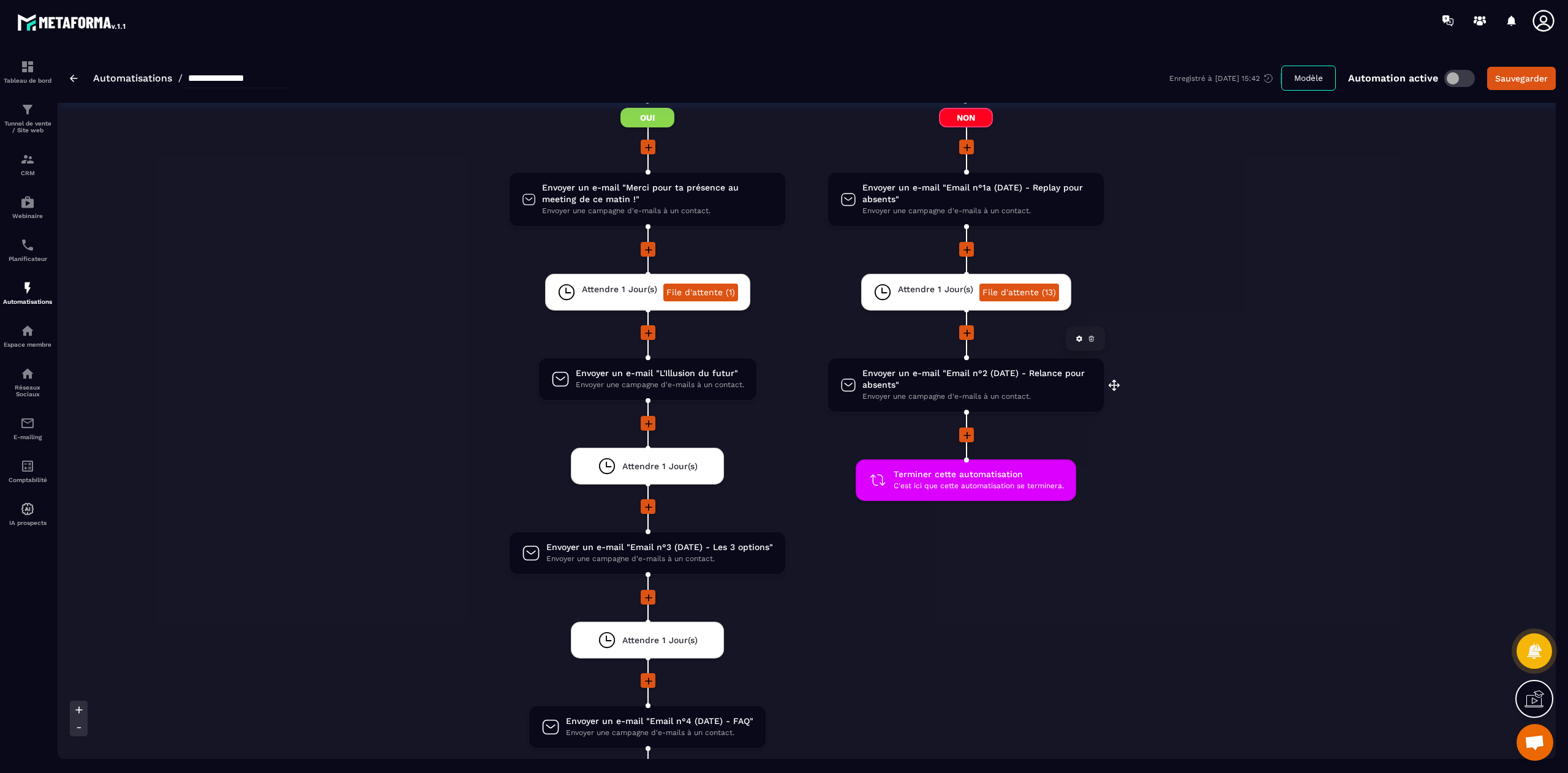
scroll to position [1477, 0]
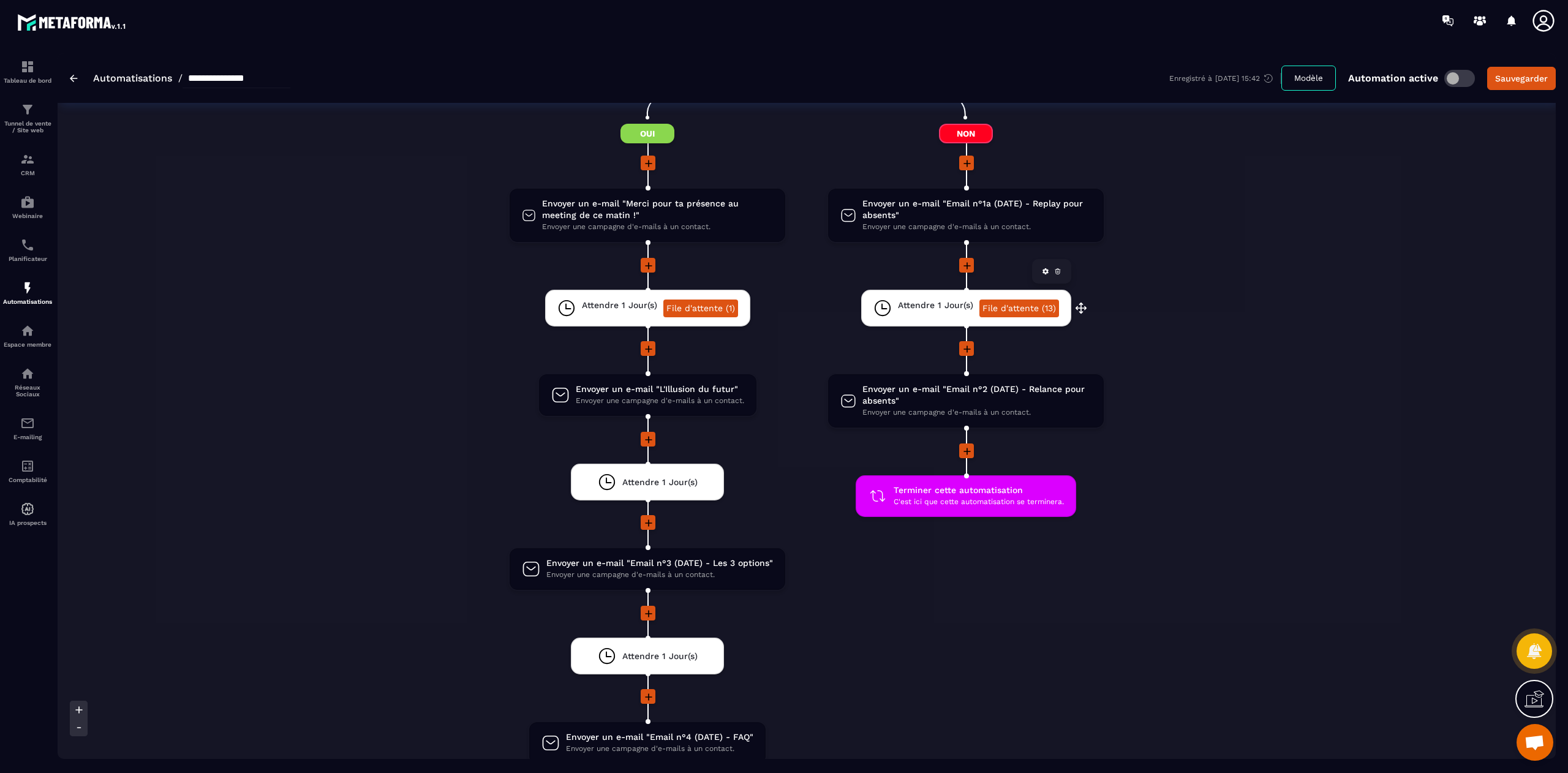
click at [1029, 300] on link "File d'attente (13)" at bounding box center [1019, 308] width 79 height 17
type textarea "**********"
